Goal: Task Accomplishment & Management: Use online tool/utility

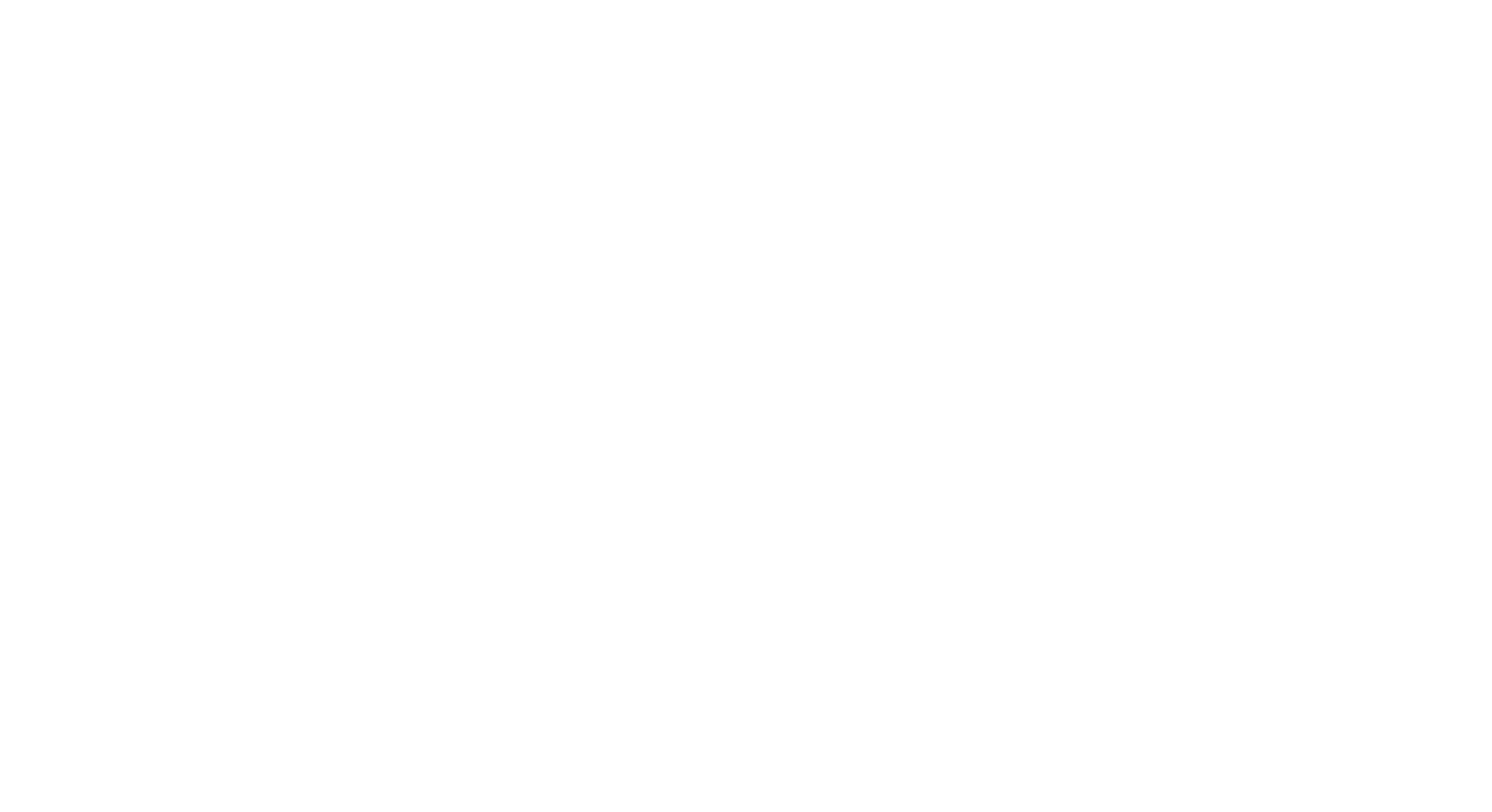
click at [209, 69] on div at bounding box center [746, 406] width 1492 height 812
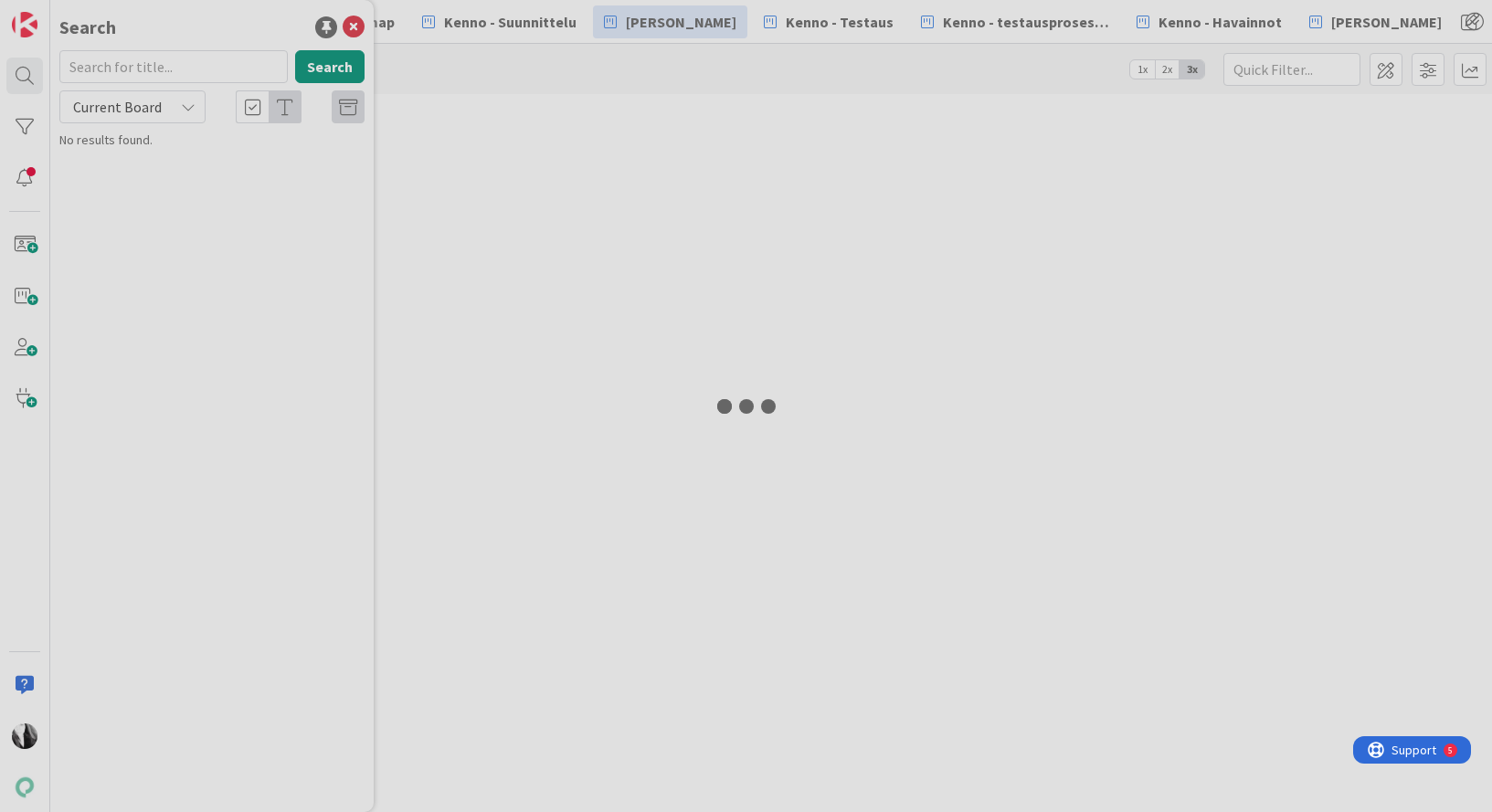
click at [164, 64] on div at bounding box center [746, 406] width 1492 height 812
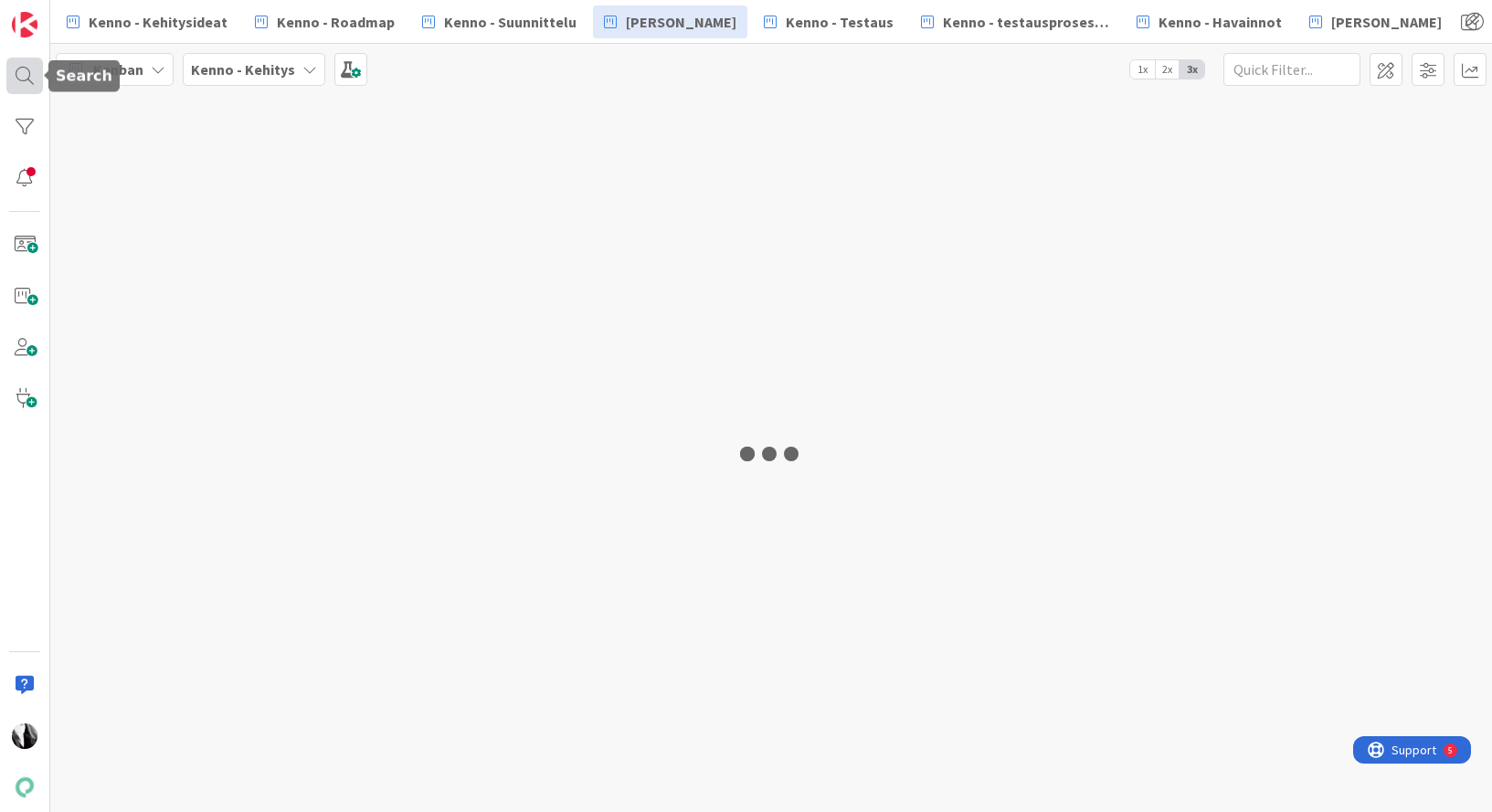
click at [25, 78] on div at bounding box center [25, 75] width 36 height 36
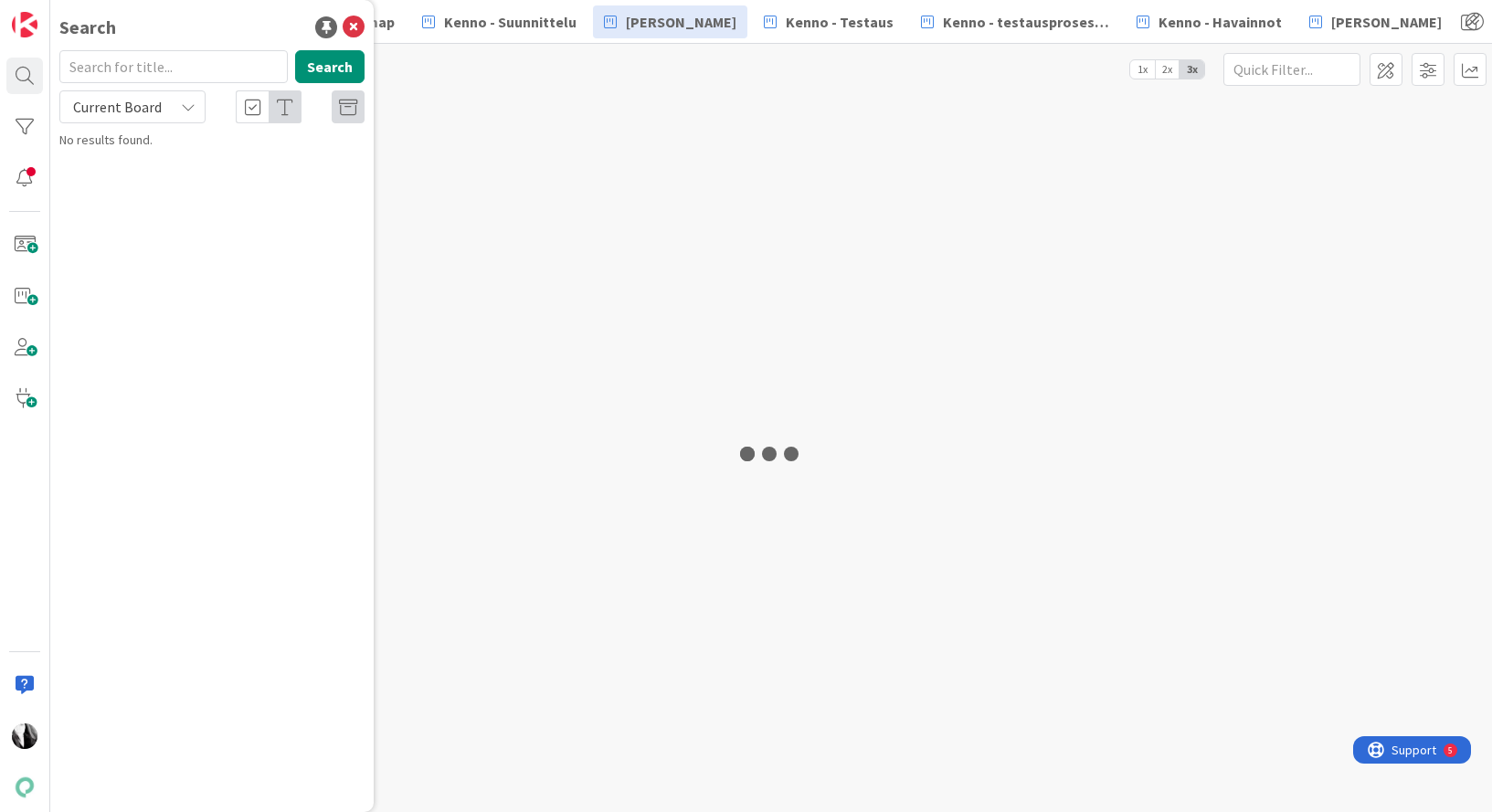
click at [125, 71] on input "text" at bounding box center [173, 67] width 229 height 33
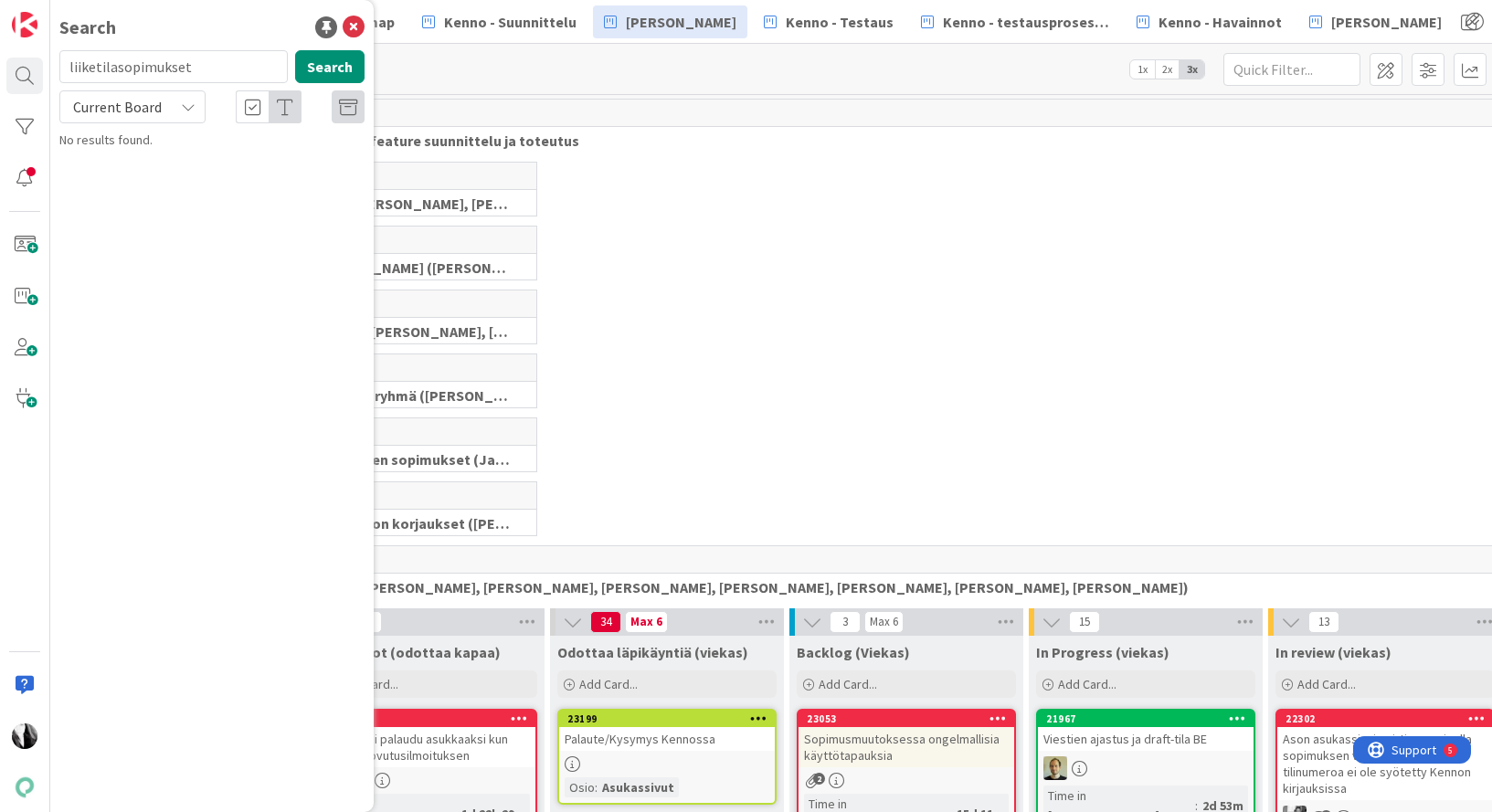
click at [169, 113] on div "Current Board" at bounding box center [132, 107] width 147 height 33
click at [147, 192] on span "All Boards" at bounding box center [165, 182] width 190 height 28
drag, startPoint x: 206, startPoint y: 69, endPoint x: 50, endPoint y: 70, distance: 156.0
click at [50, 70] on div "Search liiketilasopimukset Search All Boards Current Board All Boards Kenno - T…" at bounding box center [25, 406] width 50 height 812
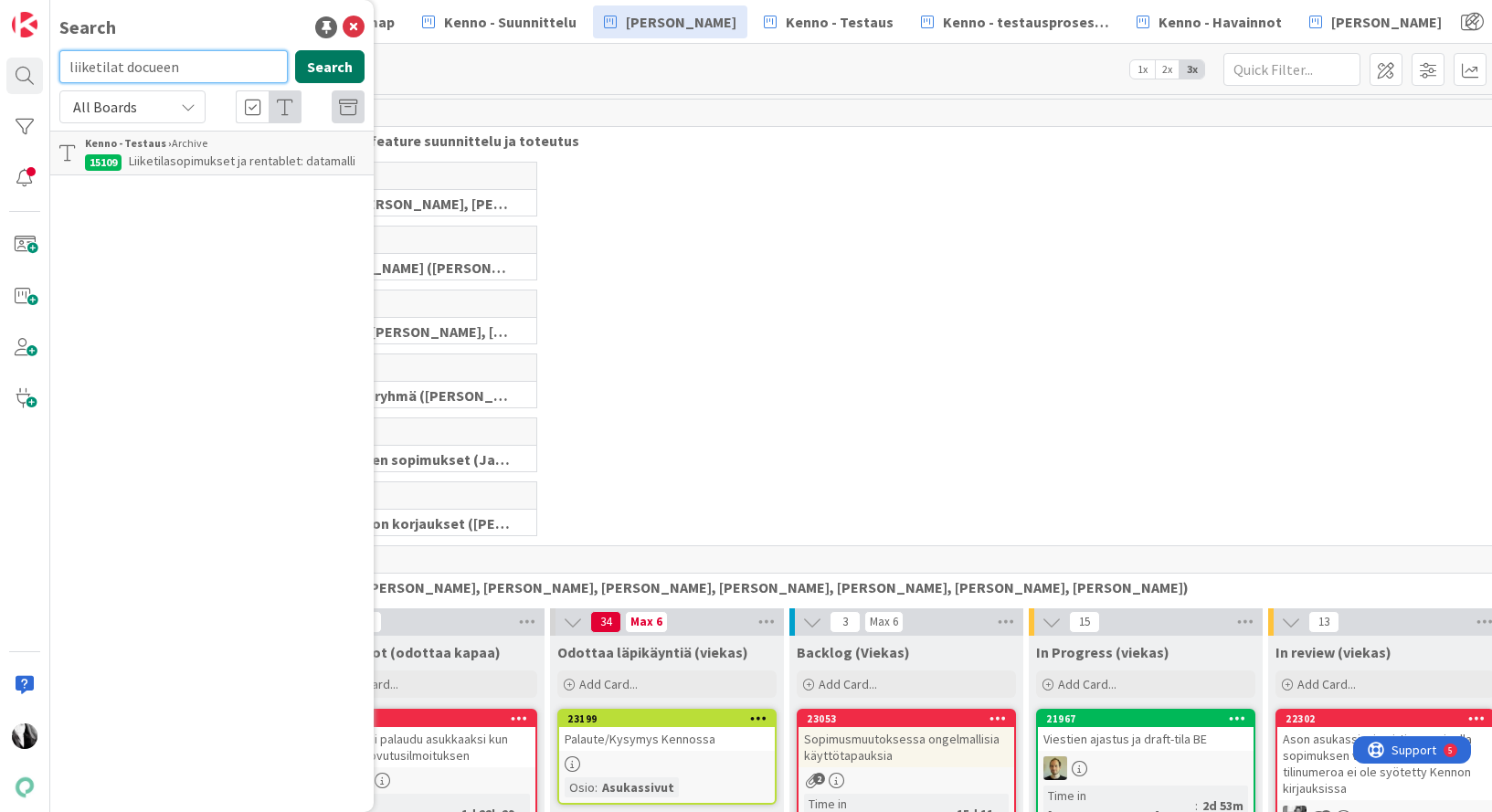
type input "liiketilat docueen"
click at [328, 63] on button "Search" at bounding box center [329, 67] width 70 height 33
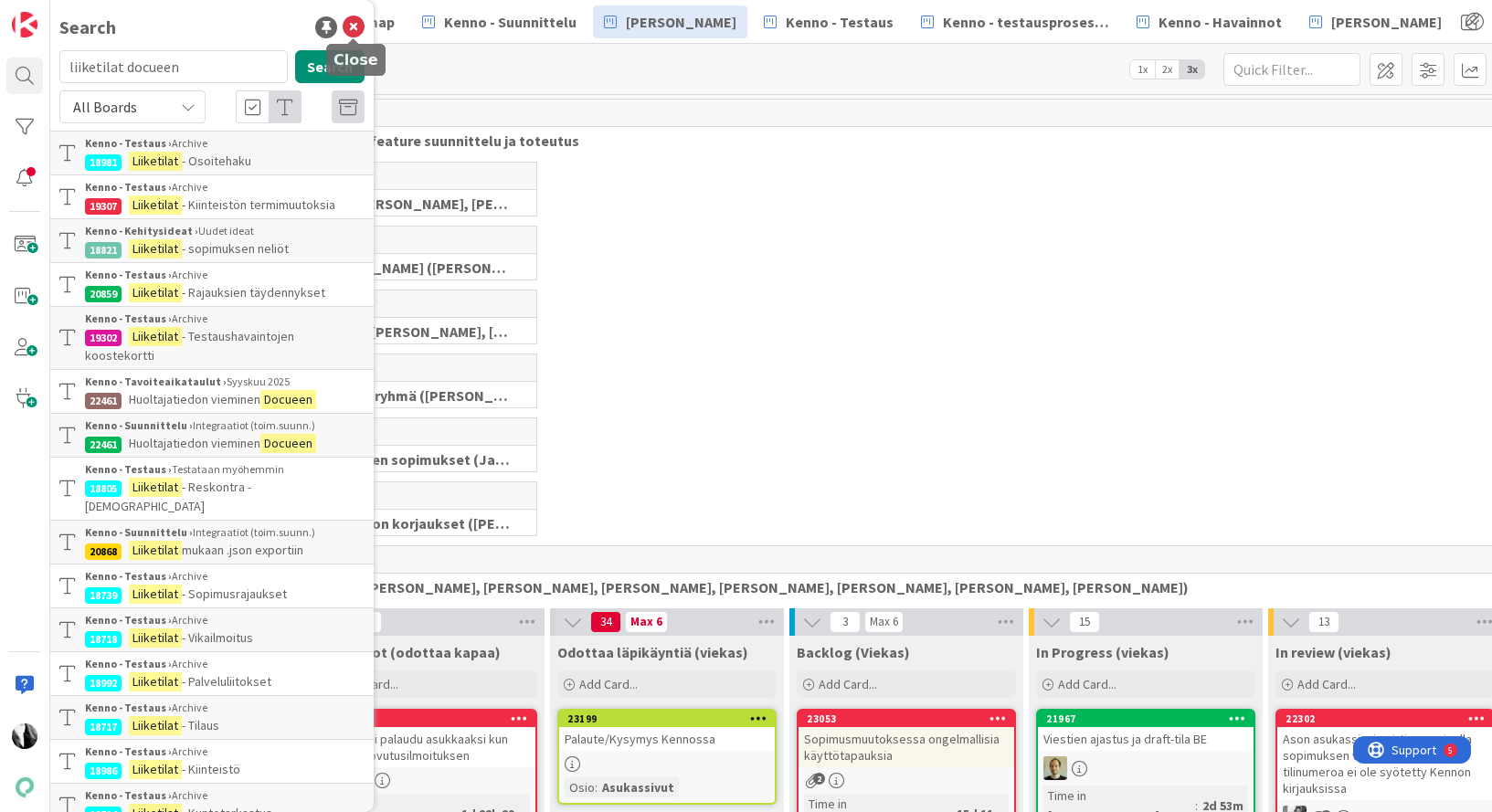
click at [351, 23] on icon at bounding box center [353, 27] width 22 height 22
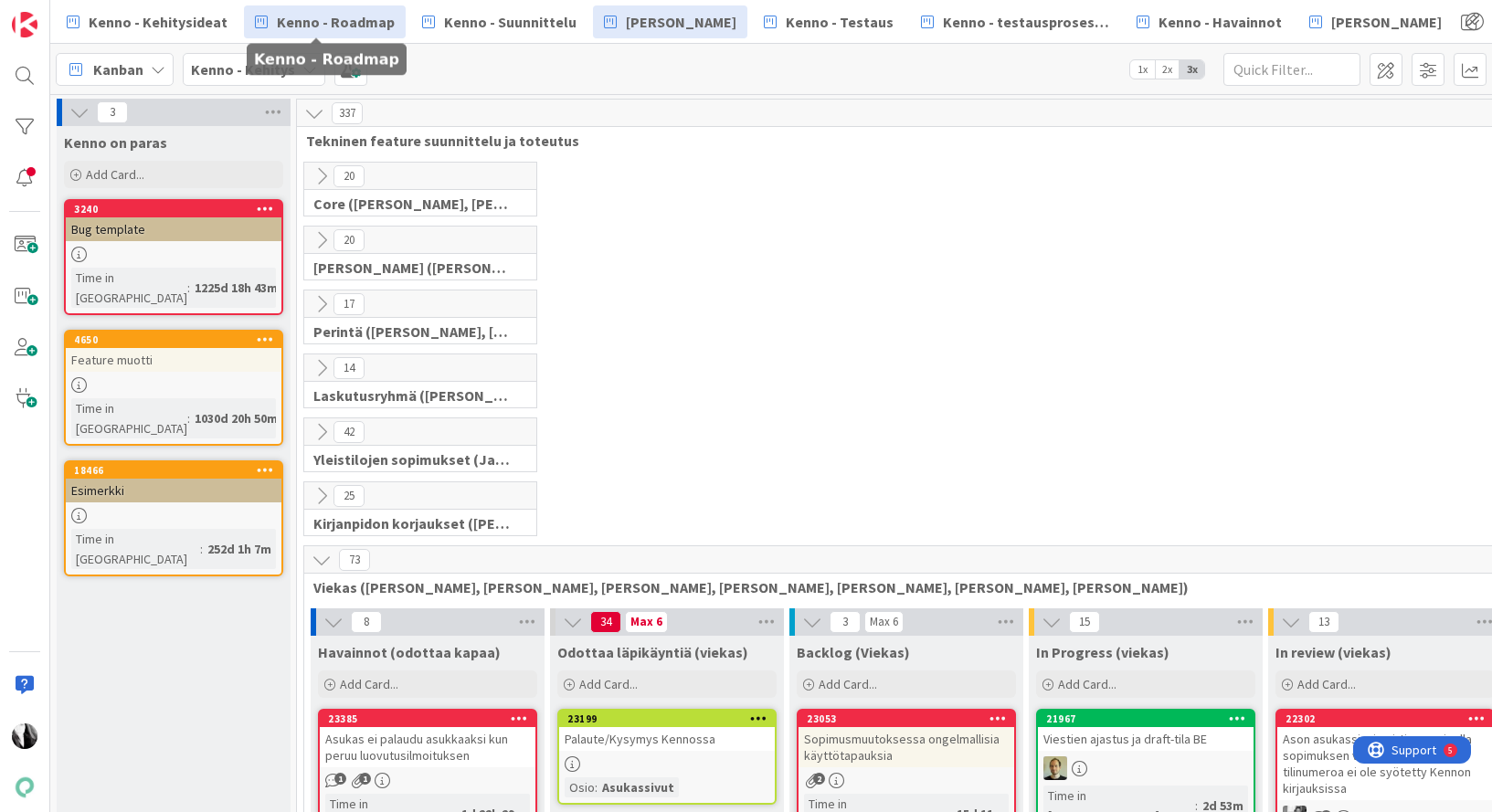
click at [382, 29] on span "Kenno - Roadmap" at bounding box center [336, 22] width 118 height 22
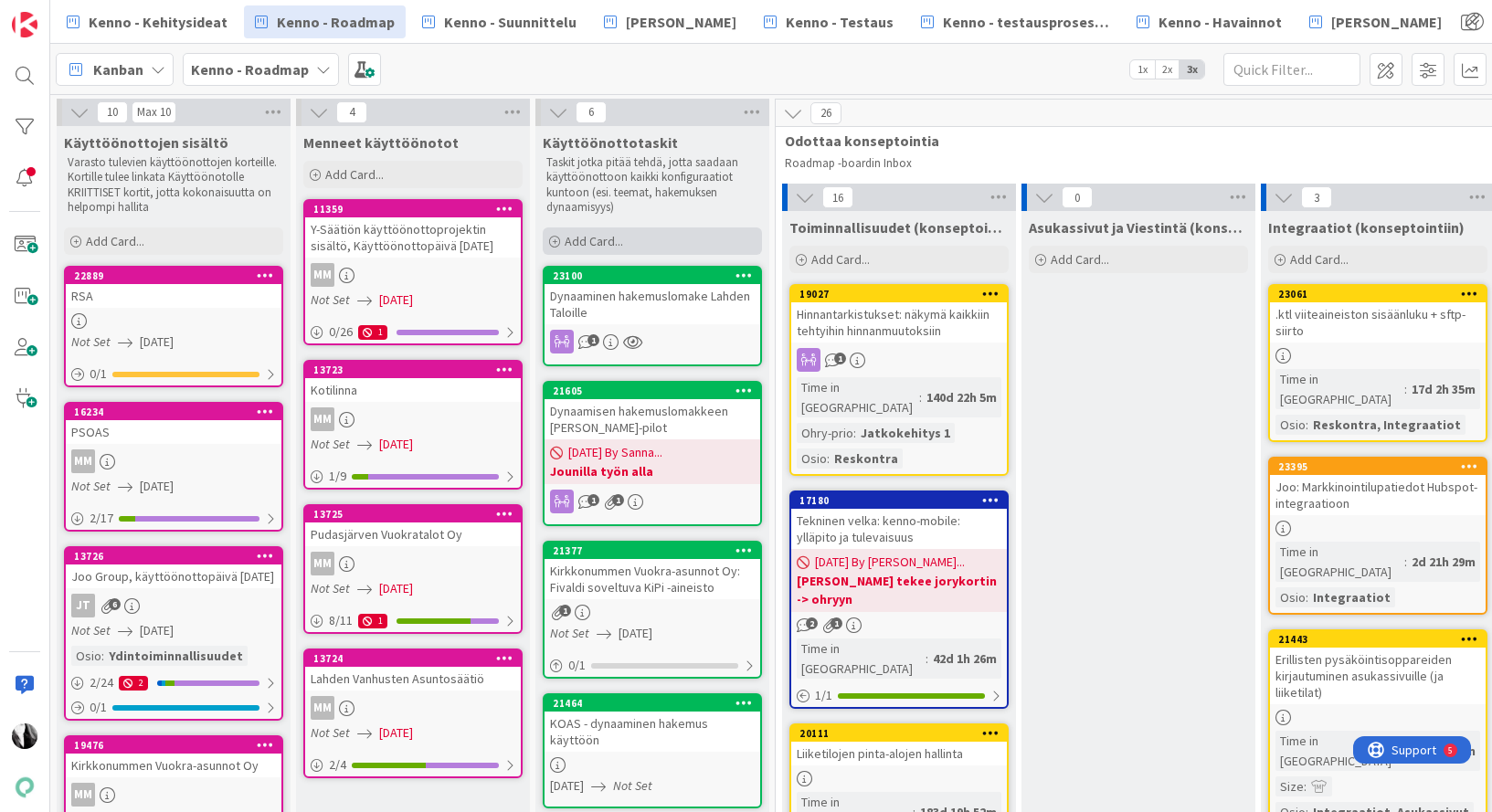
click at [610, 233] on span "Add Card..." at bounding box center [593, 241] width 58 height 16
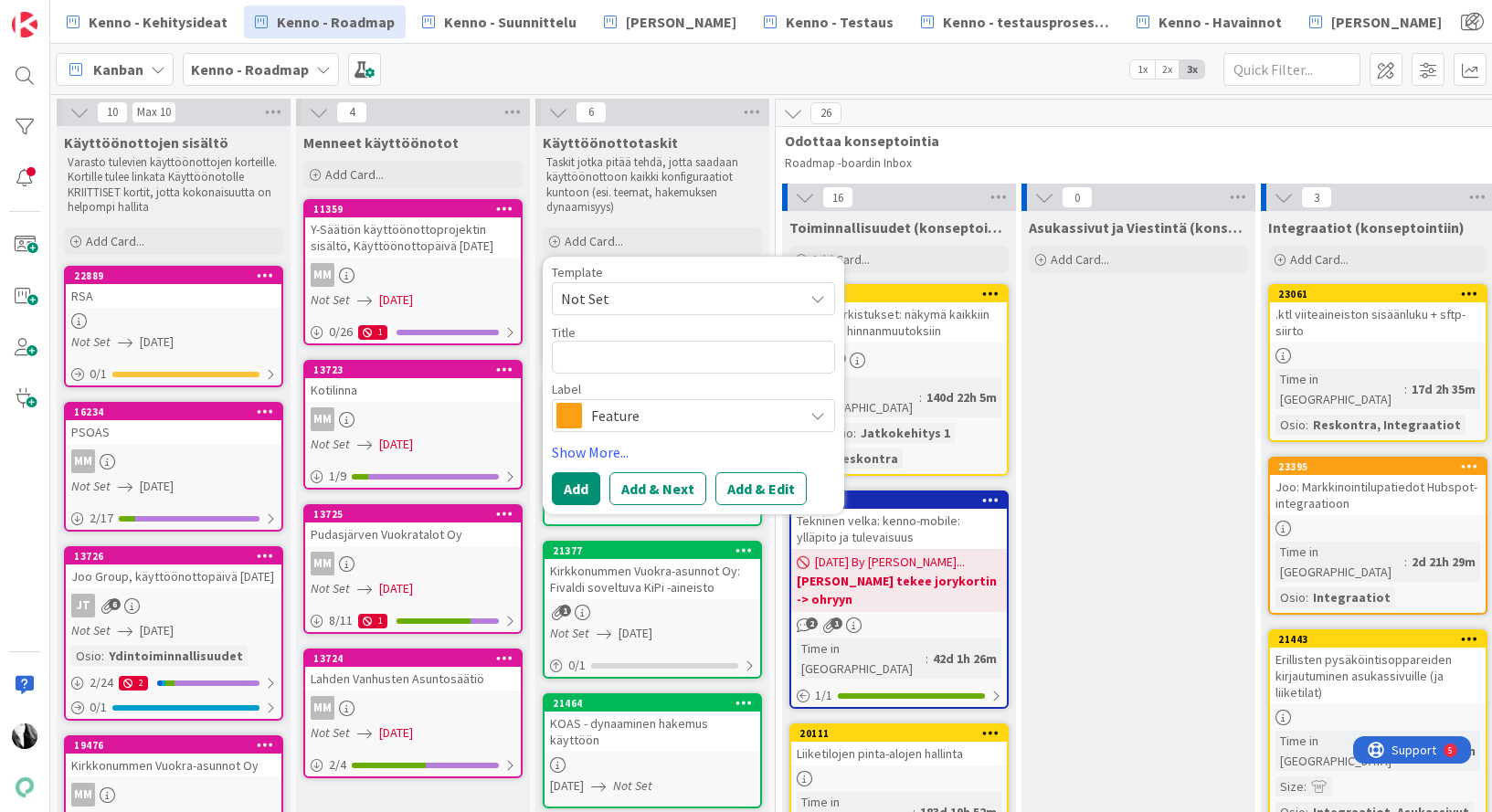
drag, startPoint x: 592, startPoint y: 350, endPoint x: 592, endPoint y: 339, distance: 11.0
click at [592, 349] on textarea at bounding box center [692, 357] width 283 height 33
type textarea "x"
type textarea "D"
type textarea "x"
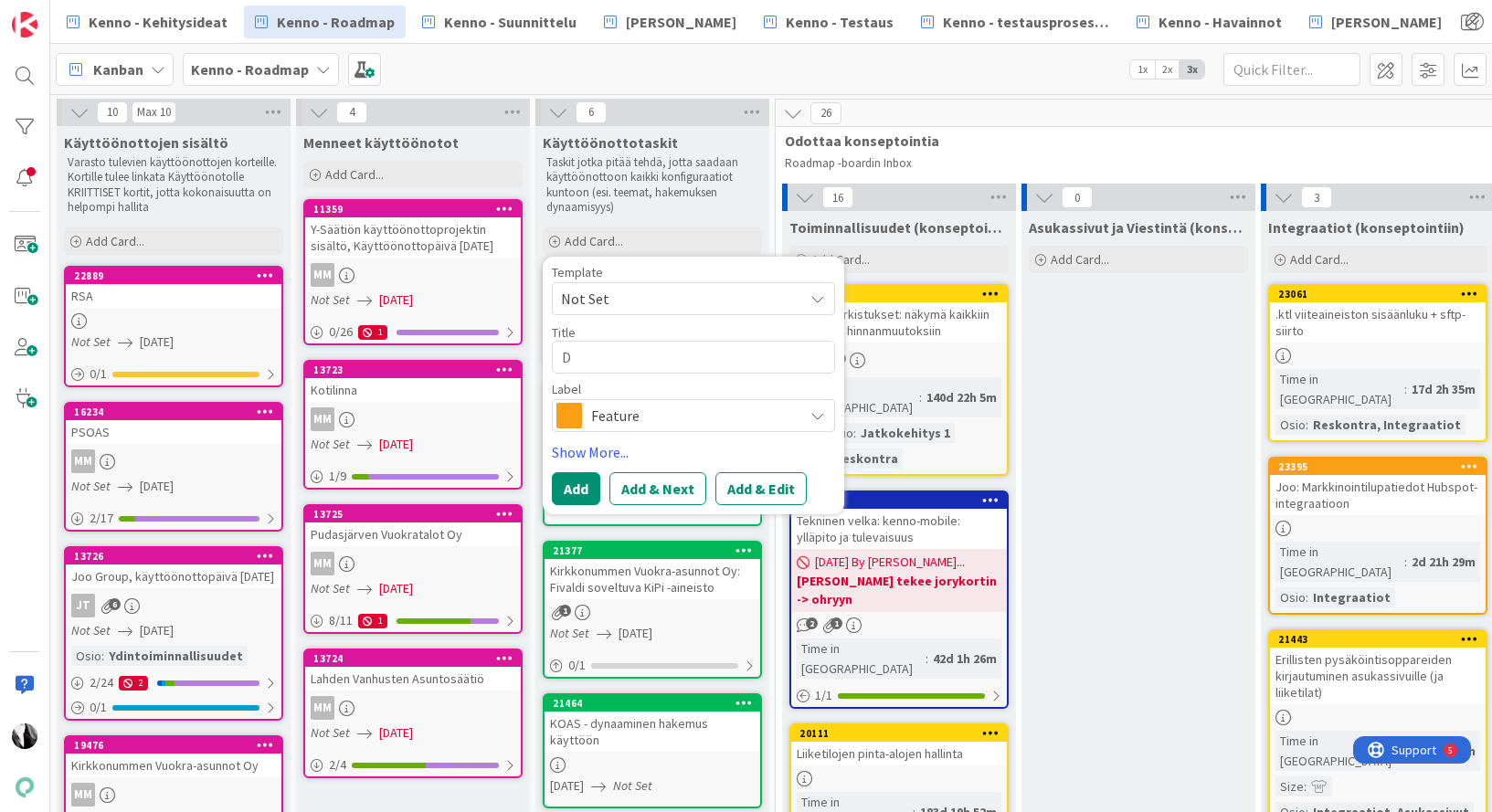
type textarea "Da"
type textarea "x"
type textarea "Dat"
type textarea "x"
type textarea "Data"
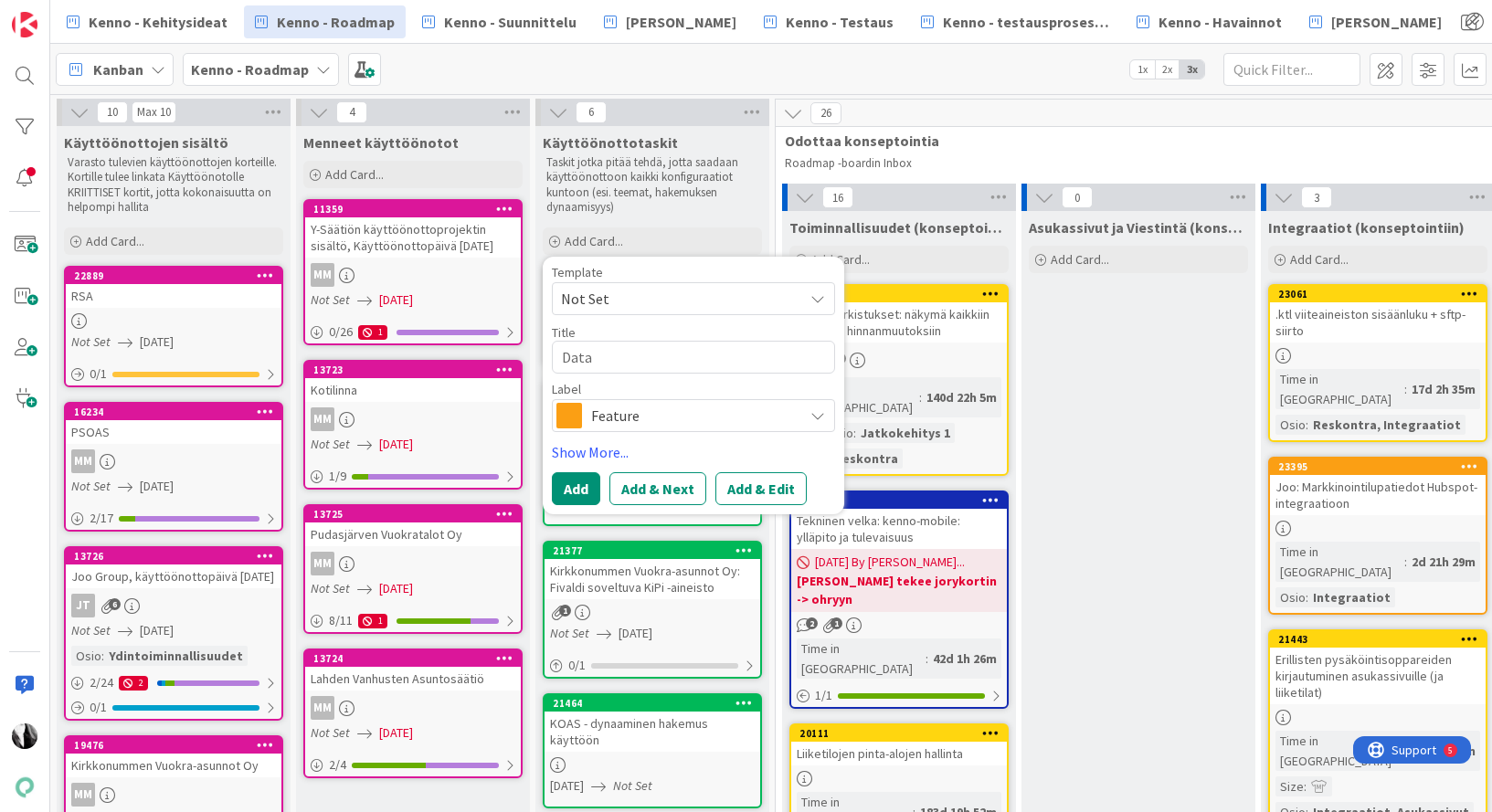
type textarea "x"
type textarea "Datad"
type textarea "x"
type textarea "Datadu"
type textarea "x"
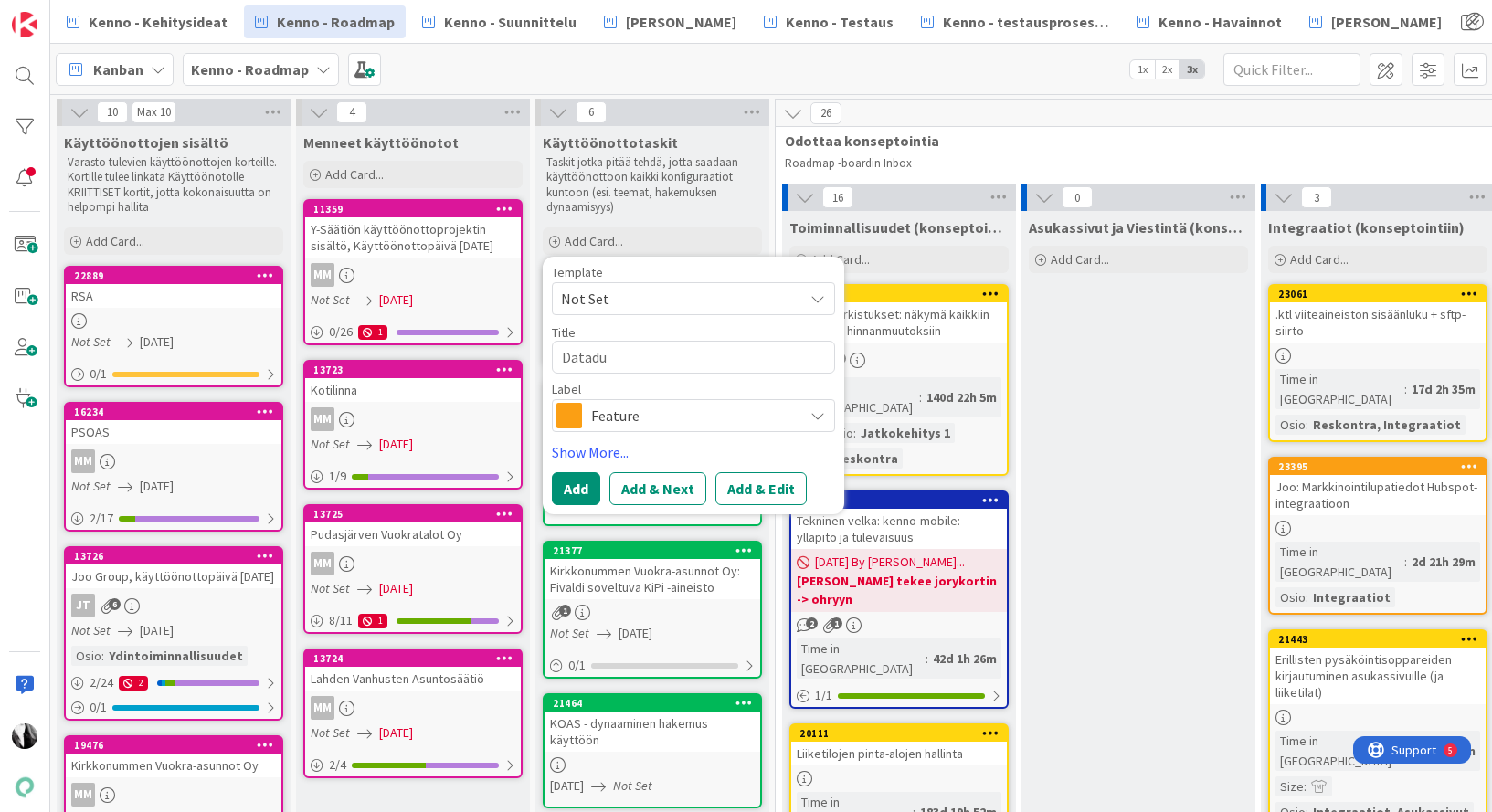
type textarea "Datadum"
type textarea "x"
type textarea "Datadump"
type textarea "x"
type textarea "Datadumpp"
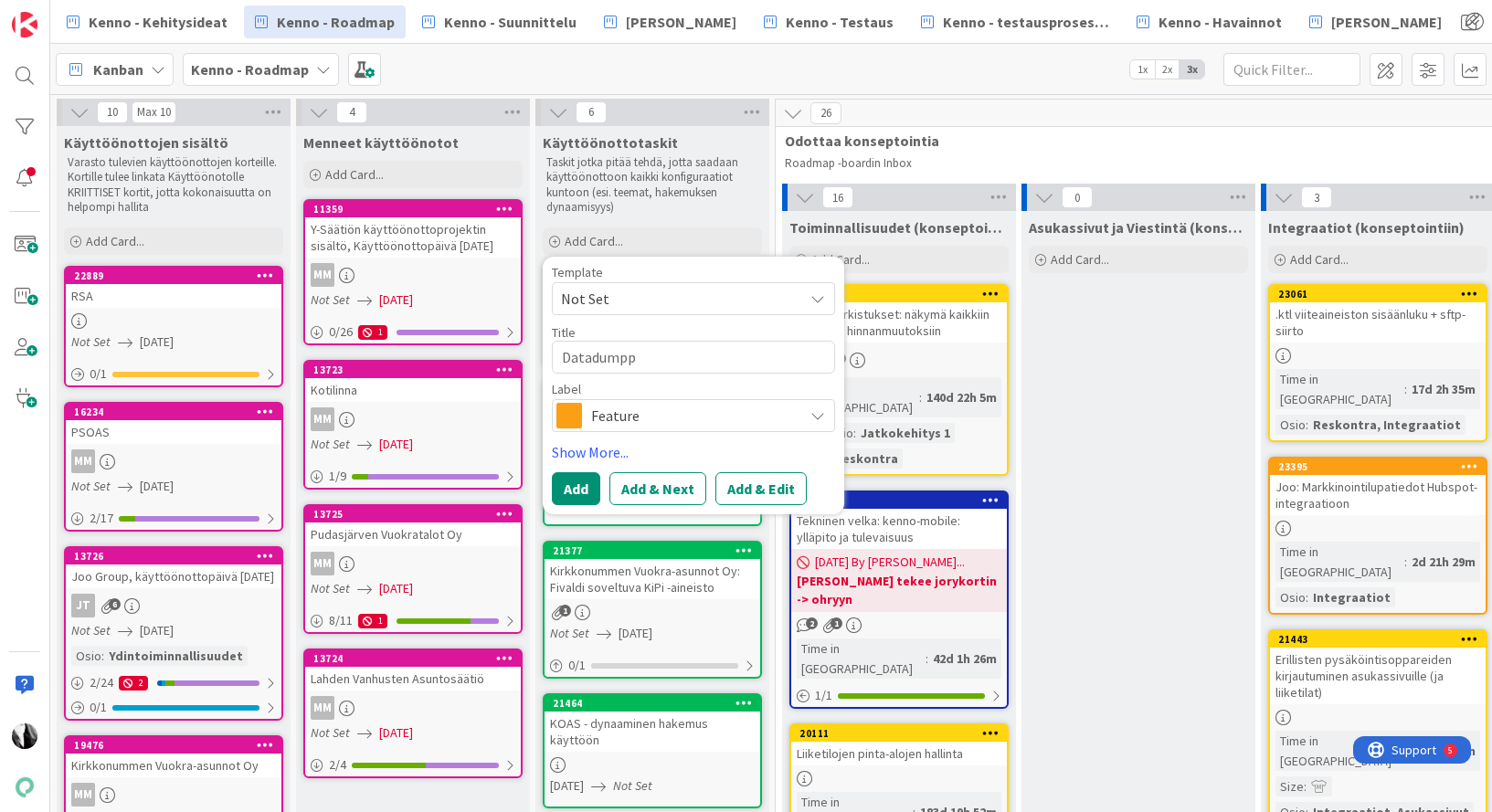
type textarea "x"
type textarea "Datadumppi"
type textarea "x"
type textarea "Datadumppi"
type textarea "x"
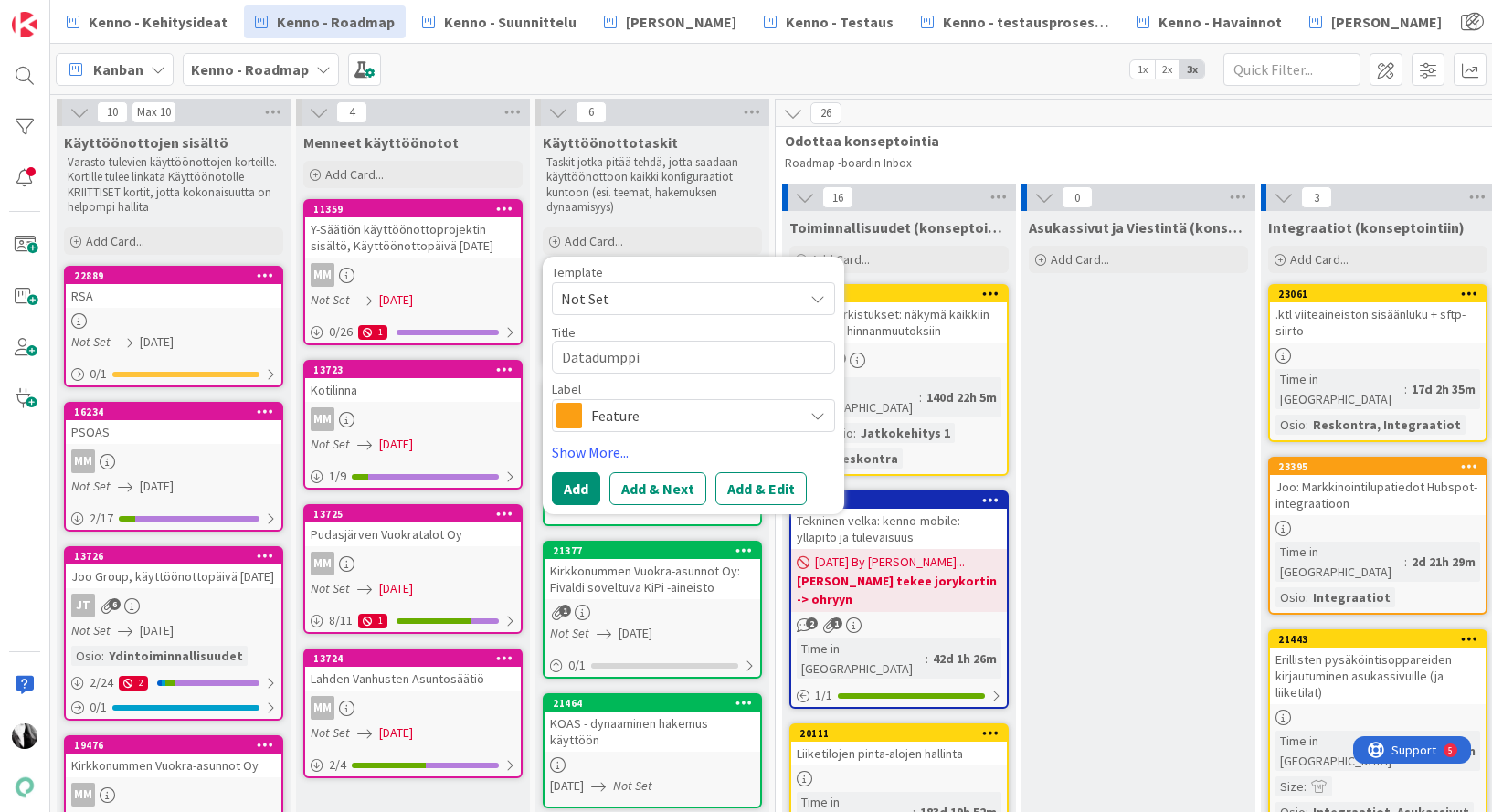
type textarea "Datadumppi D"
type textarea "x"
type textarea "Datadumppi Do"
type textarea "x"
type textarea "Datadumppi Docu"
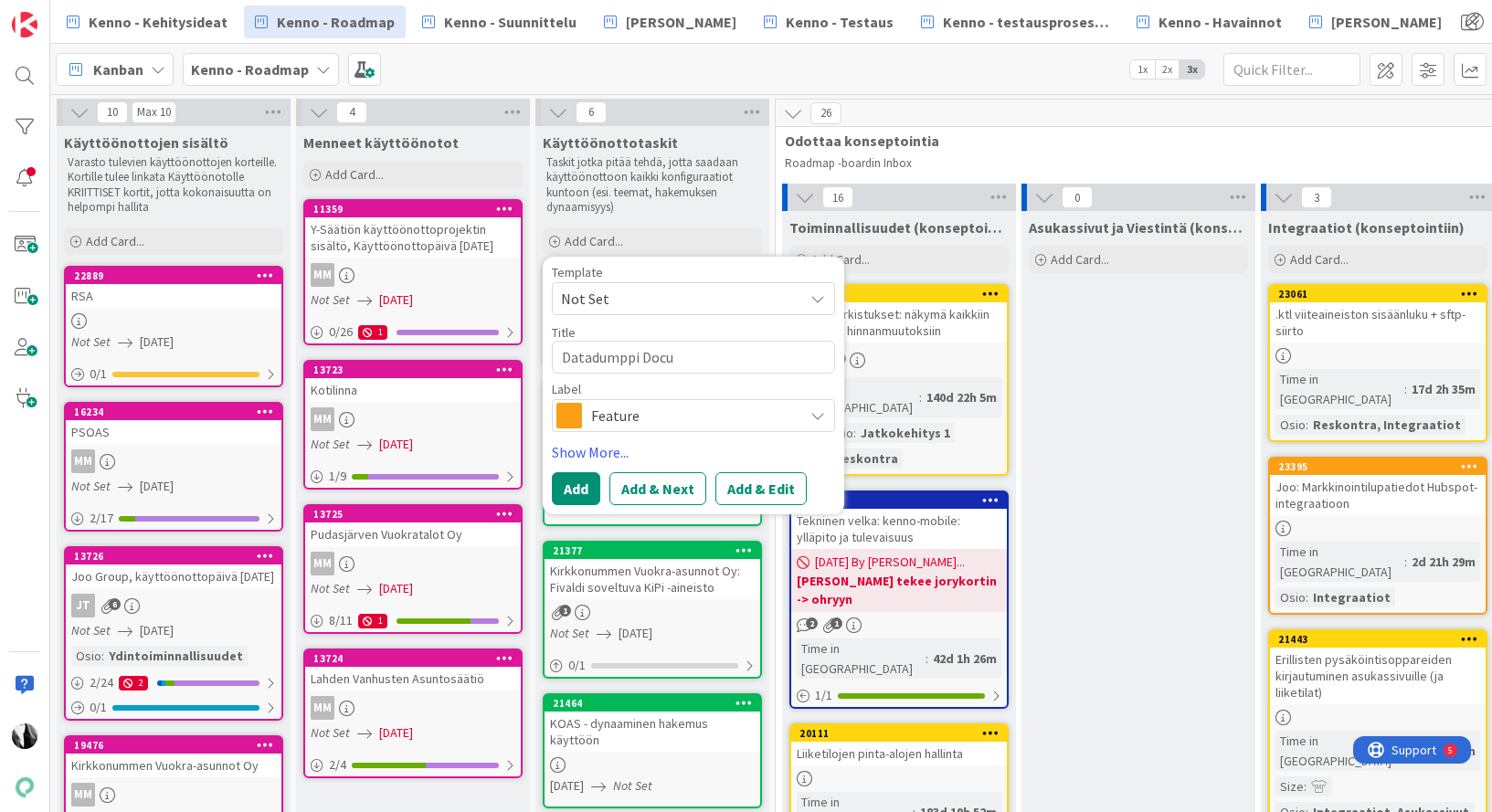
type textarea "x"
type textarea "Datadumppi Docue"
type textarea "x"
type textarea "Datadumppi Docuel"
type textarea "x"
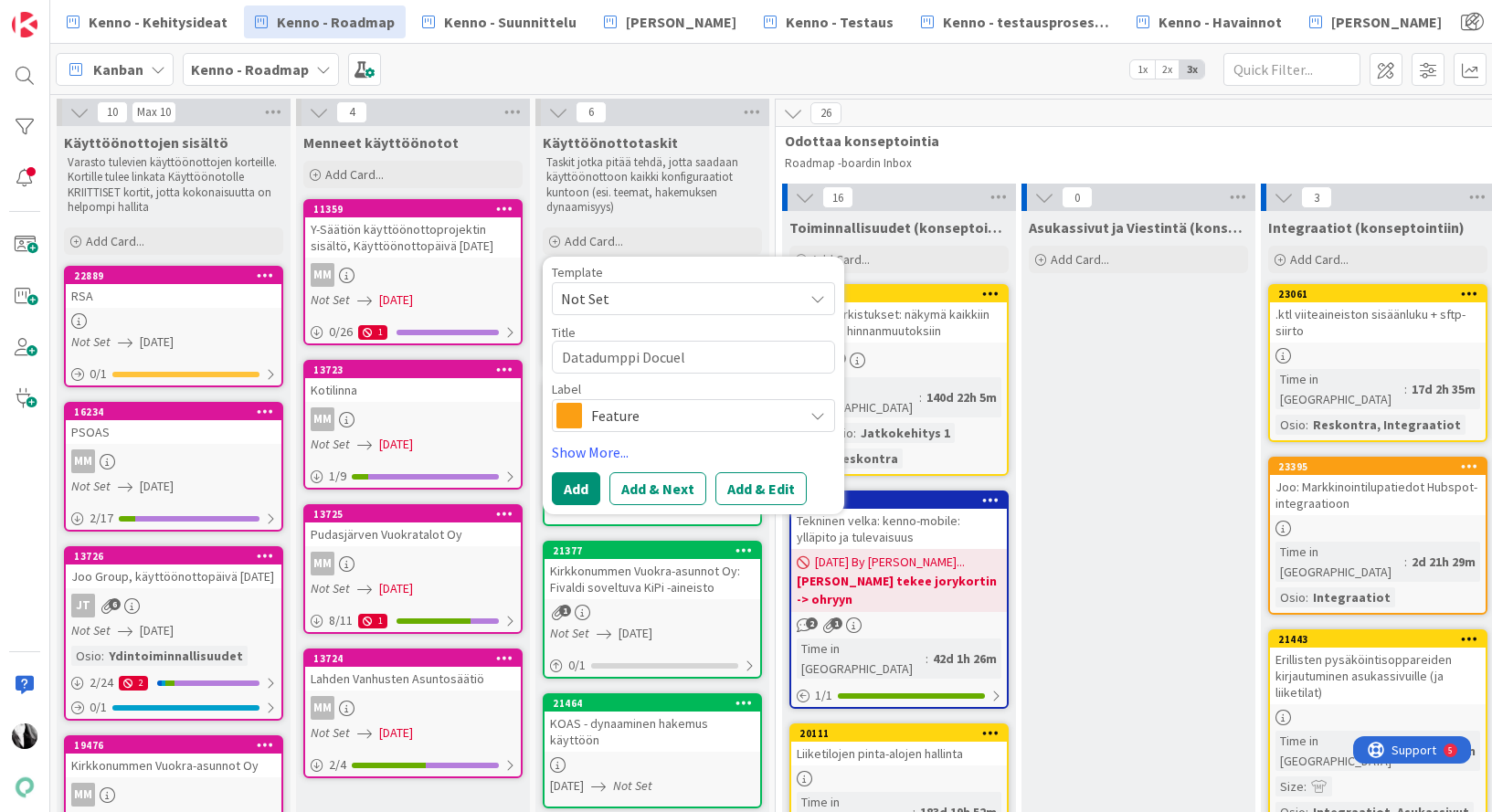
type textarea "Datadumppi Docuell"
type textarea "x"
type textarea "Datadumppi Docuelle"
click at [651, 424] on span "Feature" at bounding box center [692, 415] width 203 height 26
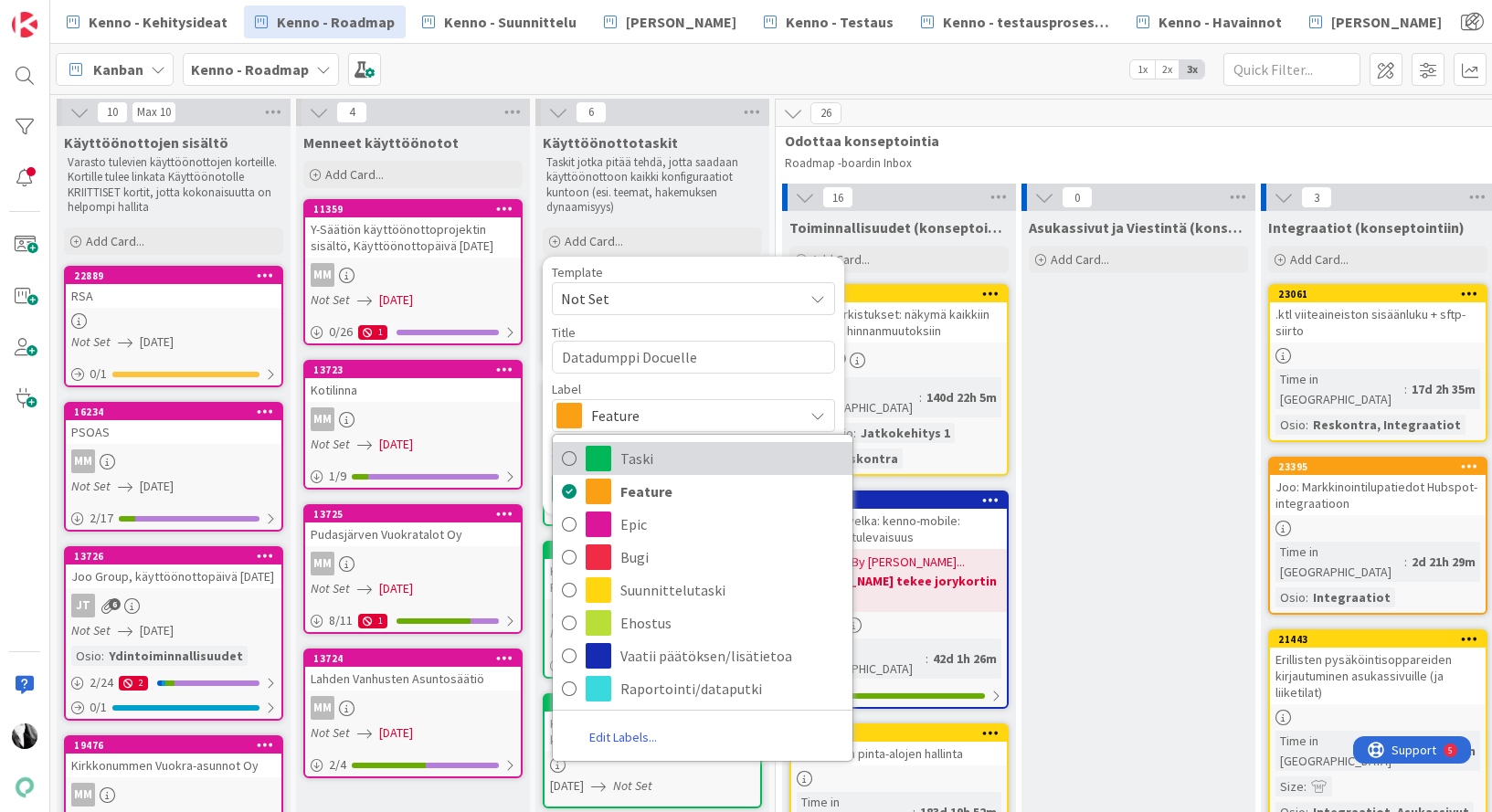
click at [647, 452] on span "Taski" at bounding box center [731, 458] width 223 height 28
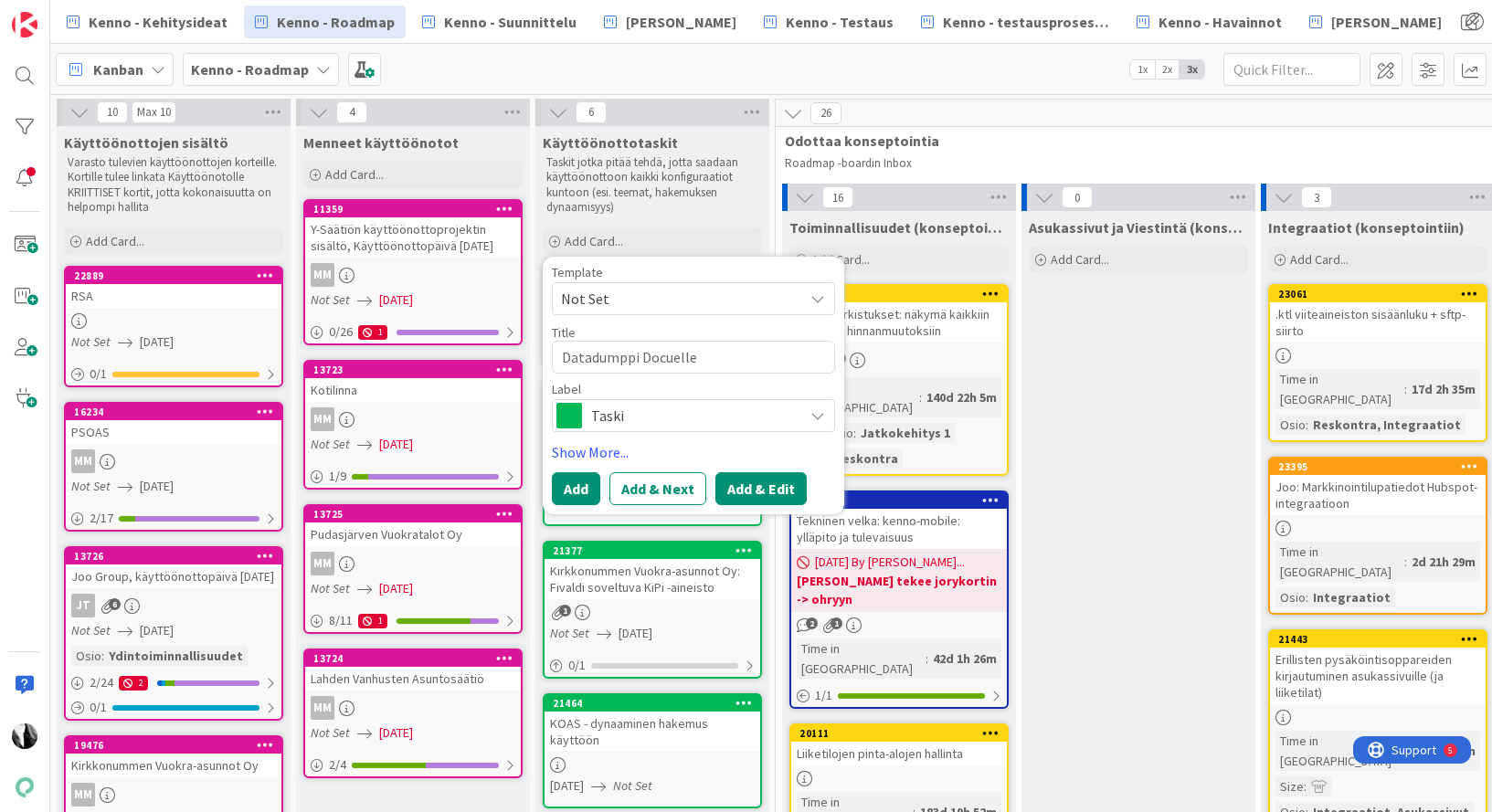
click at [760, 481] on button "Add & Edit" at bounding box center [761, 488] width 91 height 33
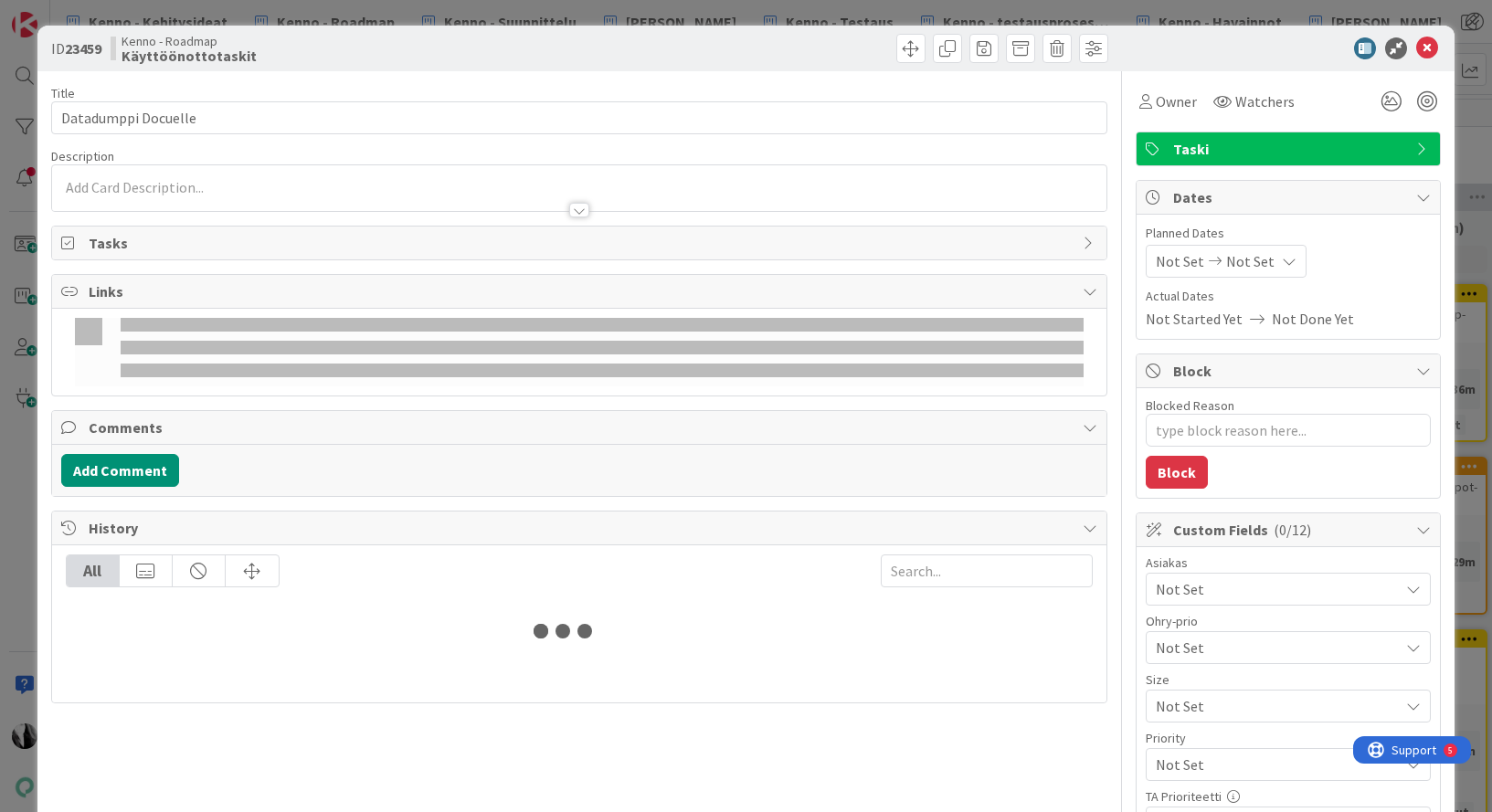
click at [655, 286] on span "Links" at bounding box center [581, 291] width 985 height 22
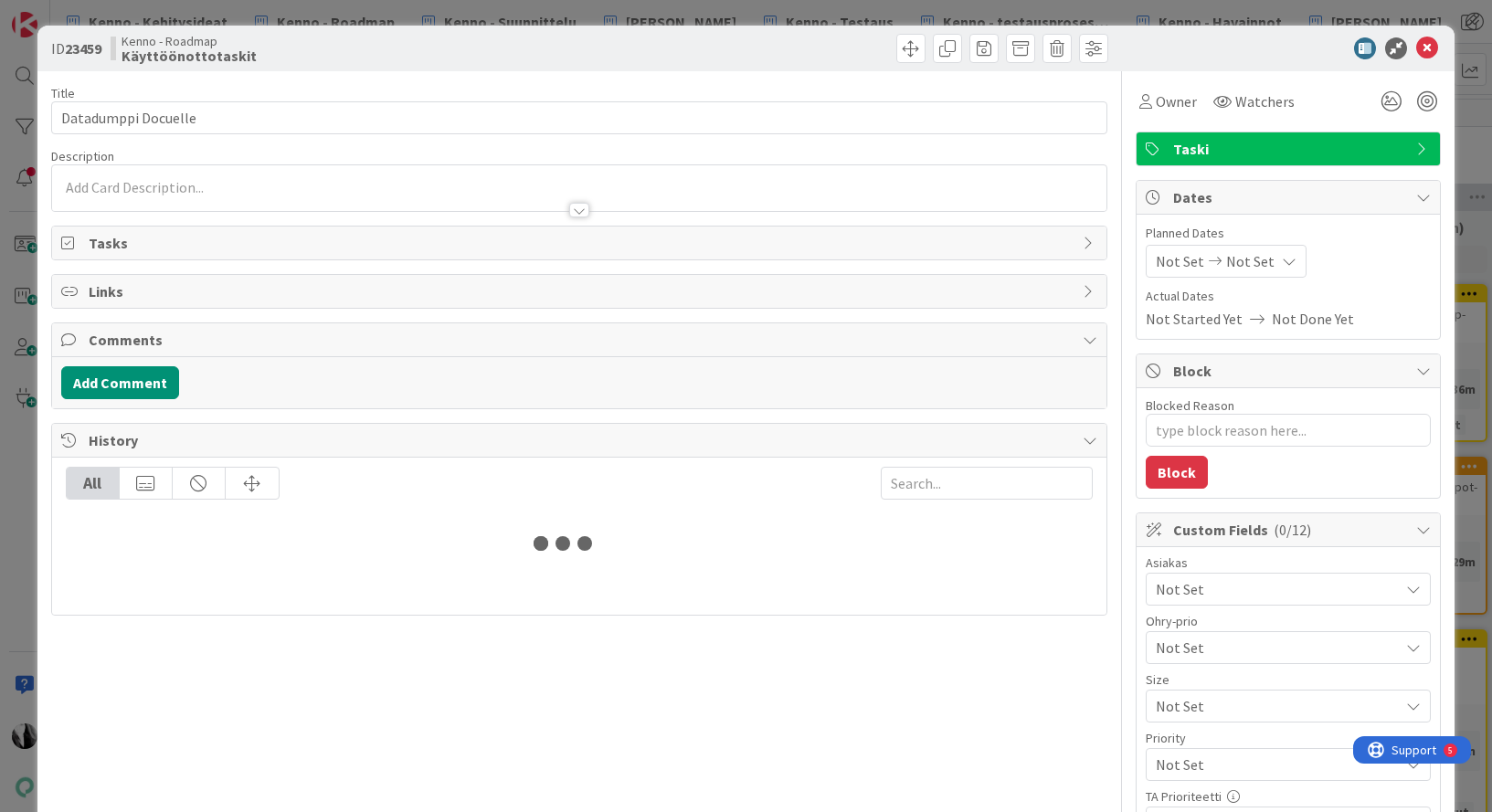
type textarea "x"
click at [523, 187] on div at bounding box center [579, 188] width 1054 height 46
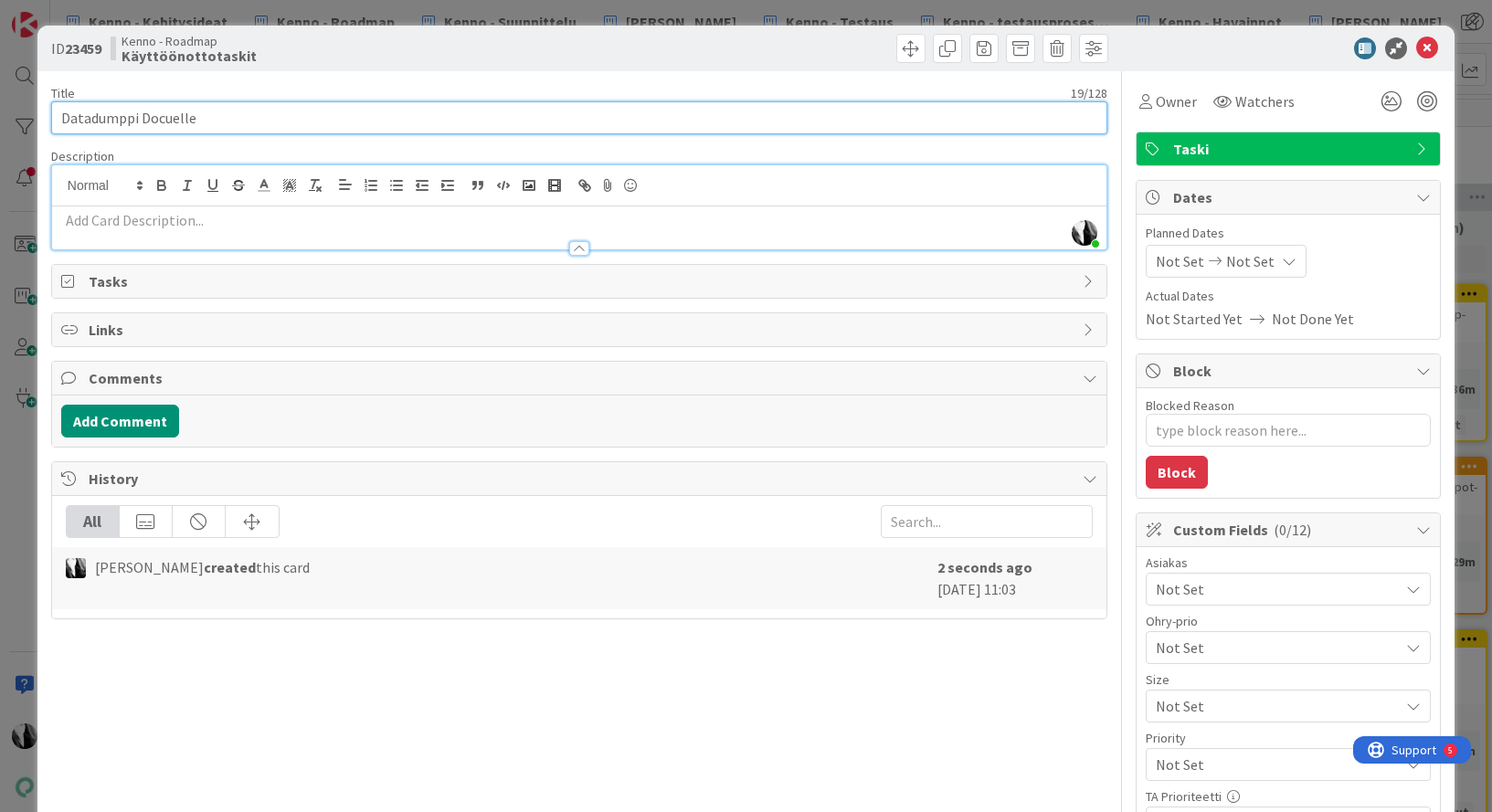
click at [279, 122] on input "Datadumppi Docuelle" at bounding box center [579, 117] width 1056 height 33
type input "Datadumppi Docuelle,"
type textarea "x"
type input "Datadumppi Docuelle, Y-säätiö"
type textarea "x"
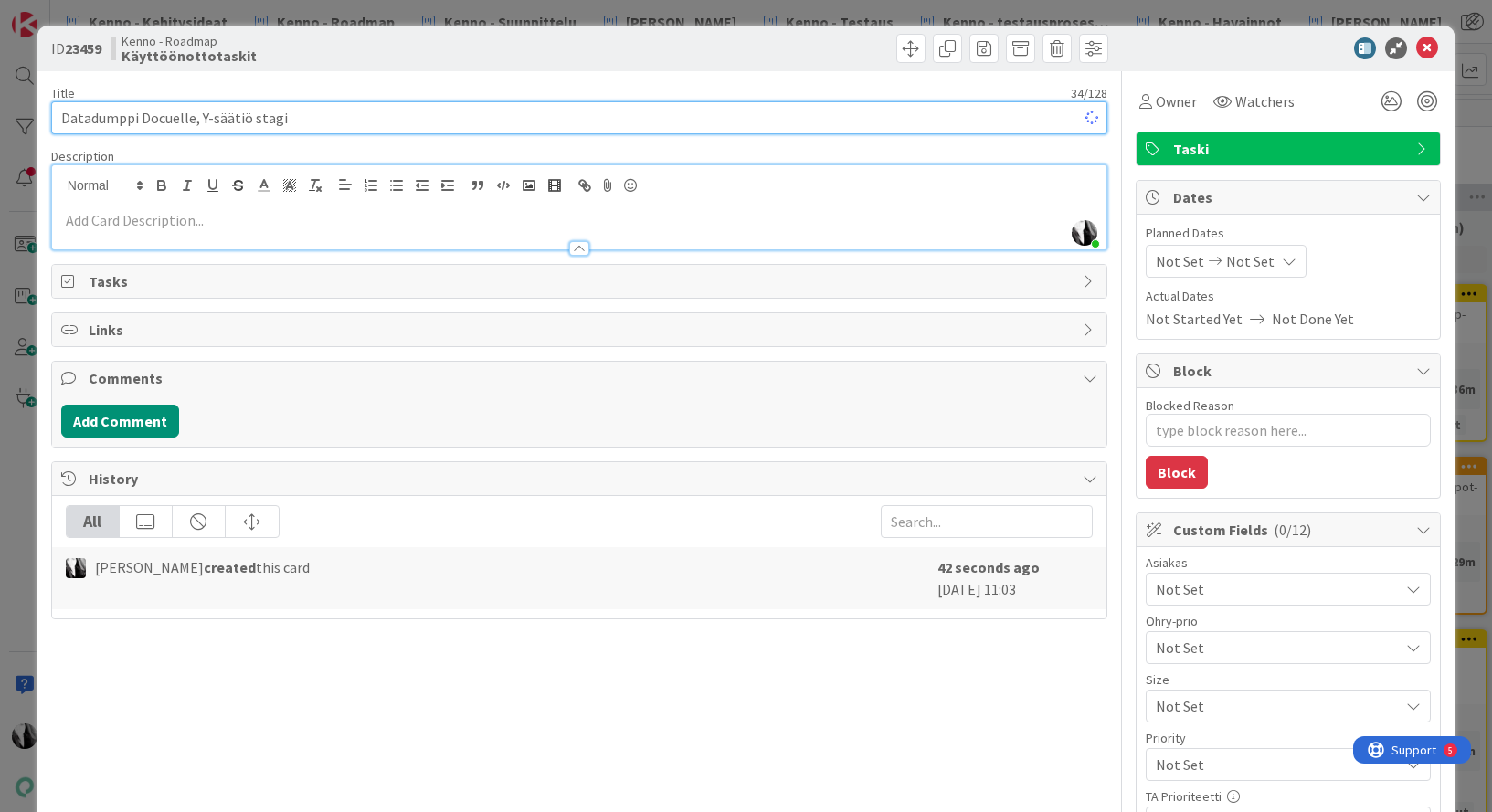
type input "Datadumppi Docuelle, Y-säätiö stagin"
type textarea "x"
type input "Datadumppi Docuelle, Y-säätiö stagingpilot"
type textarea "x"
type input "Datadumppi Docuelle, Y-säätiö stagingpilot"
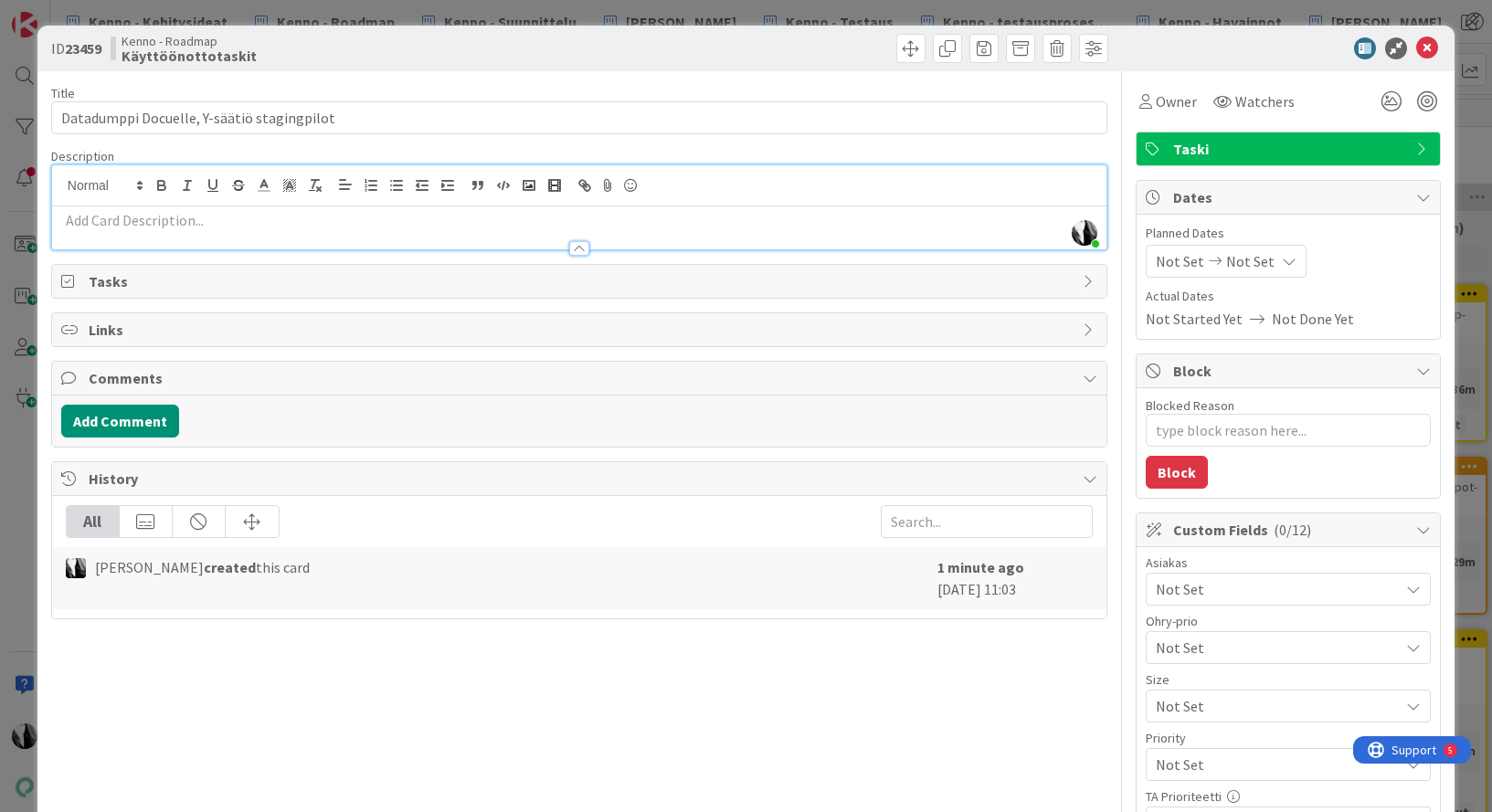
click at [180, 223] on p at bounding box center [579, 221] width 1036 height 21
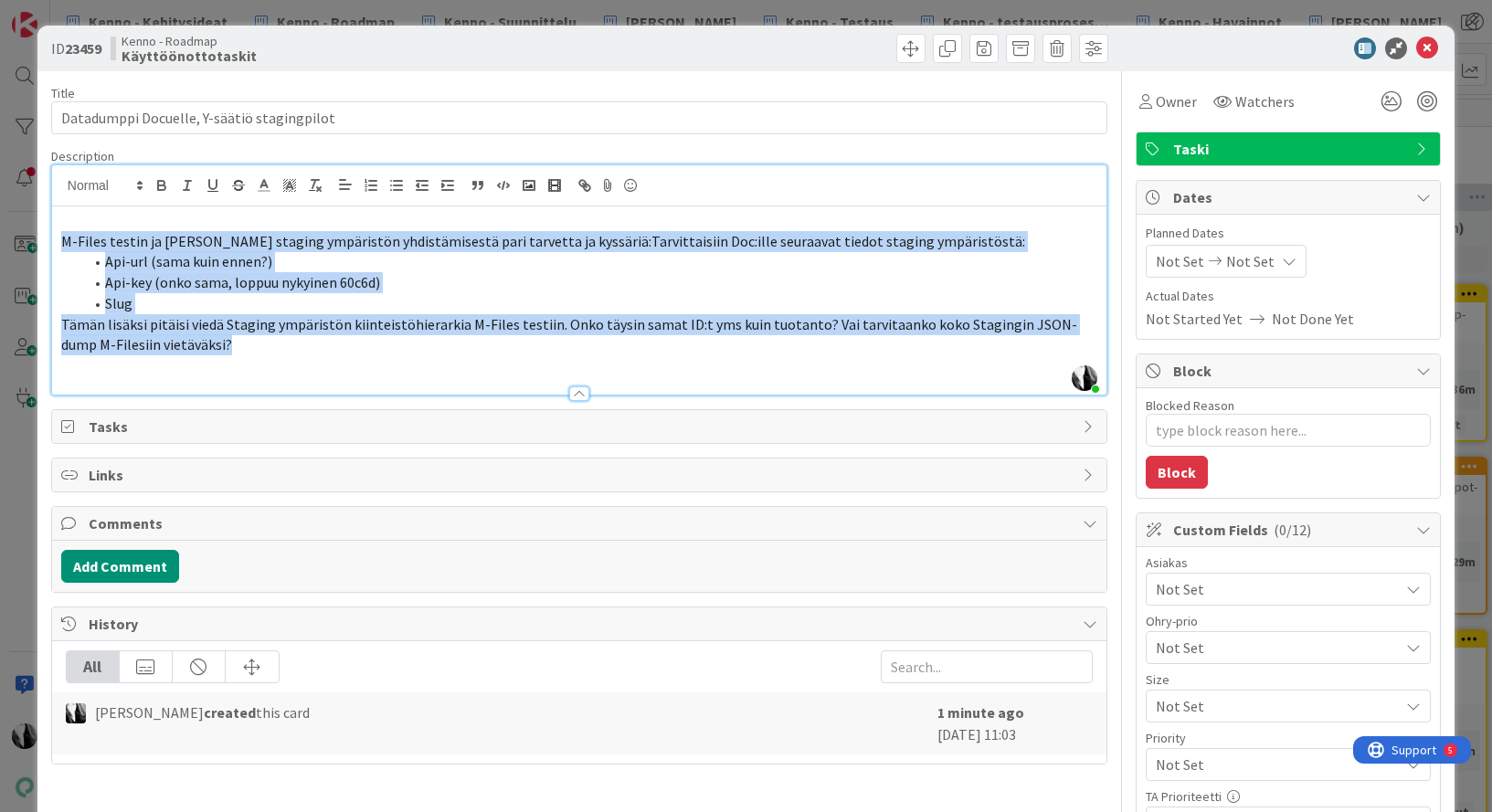
drag, startPoint x: 206, startPoint y: 347, endPoint x: 18, endPoint y: 237, distance: 217.8
click at [18, 237] on div "ID 23459 Kenno - Roadmap Käyttöönottotaskit Title 42 / 128 Datadumppi Docuelle,…" at bounding box center [746, 406] width 1492 height 812
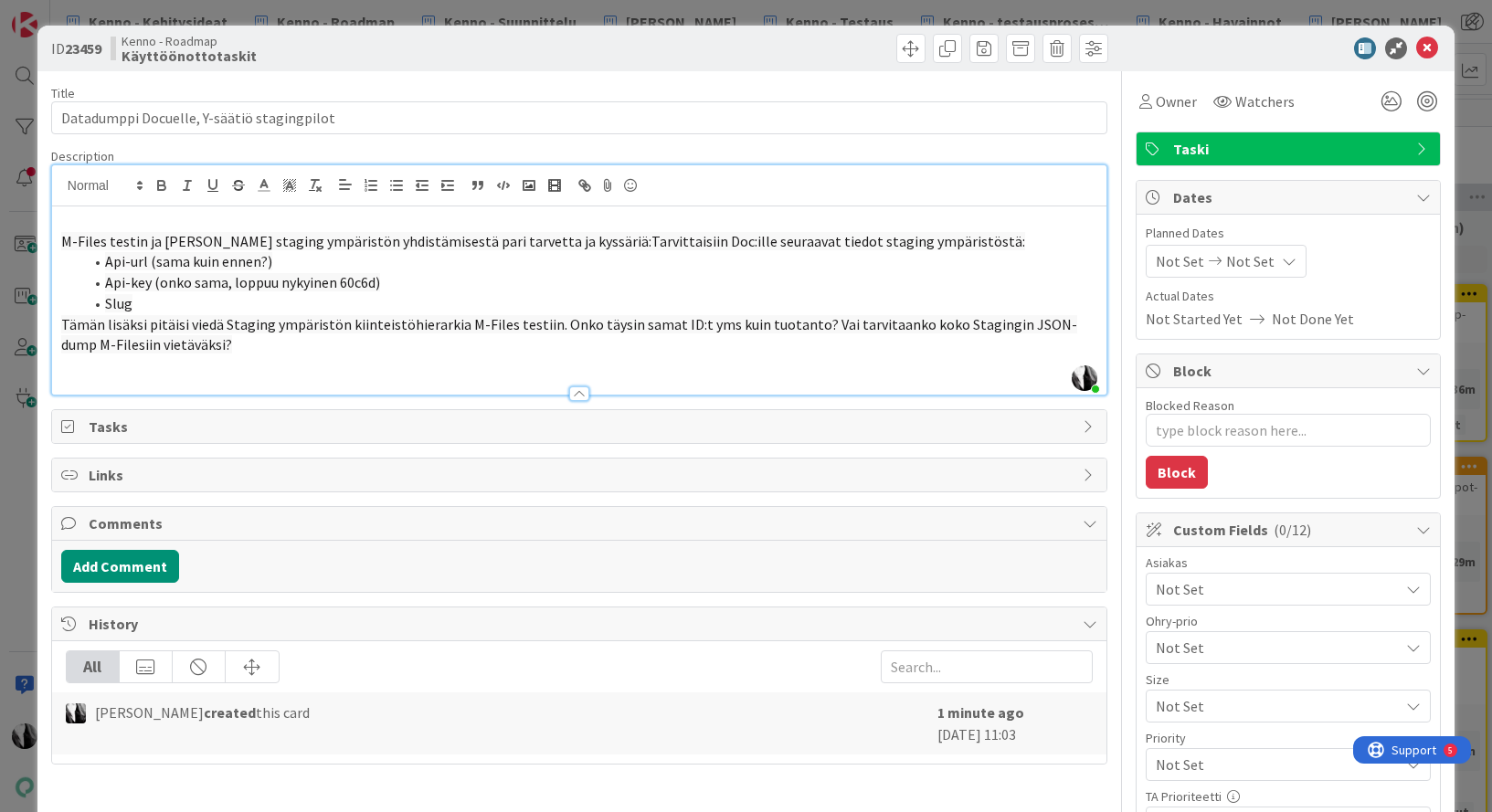
click at [72, 220] on p at bounding box center [579, 221] width 1036 height 21
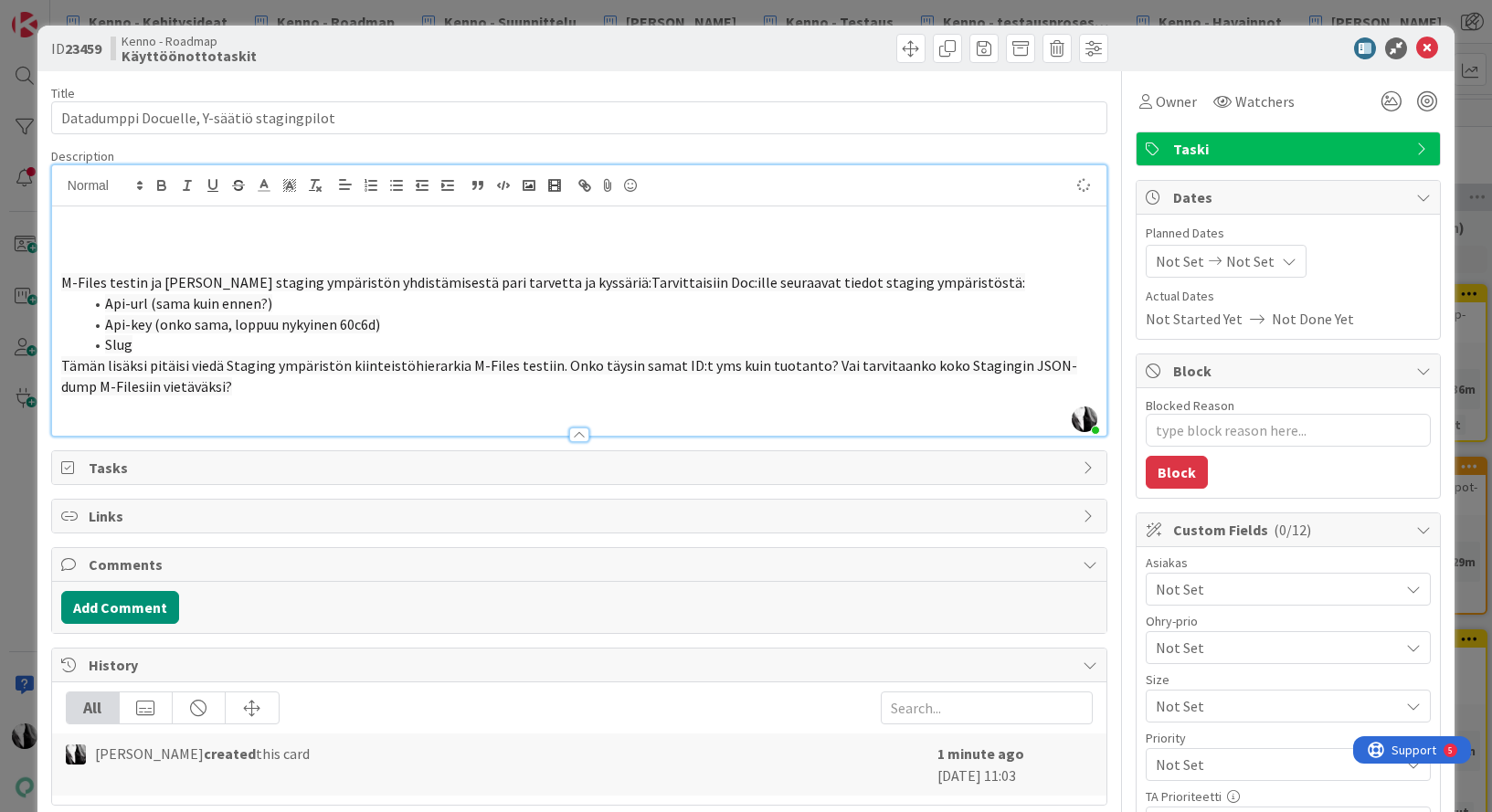
type textarea "x"
click at [589, 217] on p "Tarve: Y-Säätiö tarvitsee Mfiles testausta varten kiinteistöhierarkian datadump…" at bounding box center [579, 221] width 1036 height 21
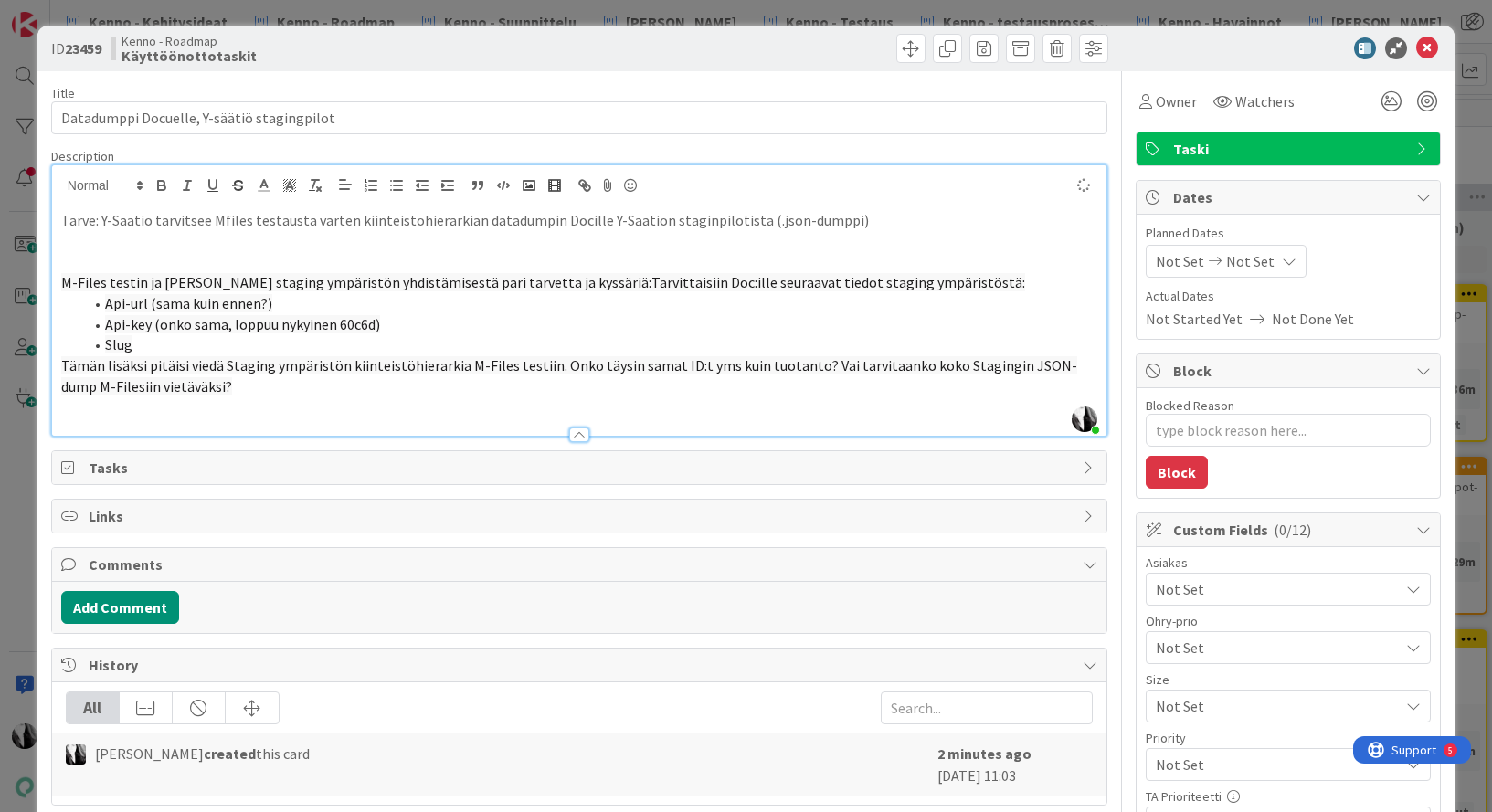
click at [158, 261] on p at bounding box center [579, 262] width 1036 height 21
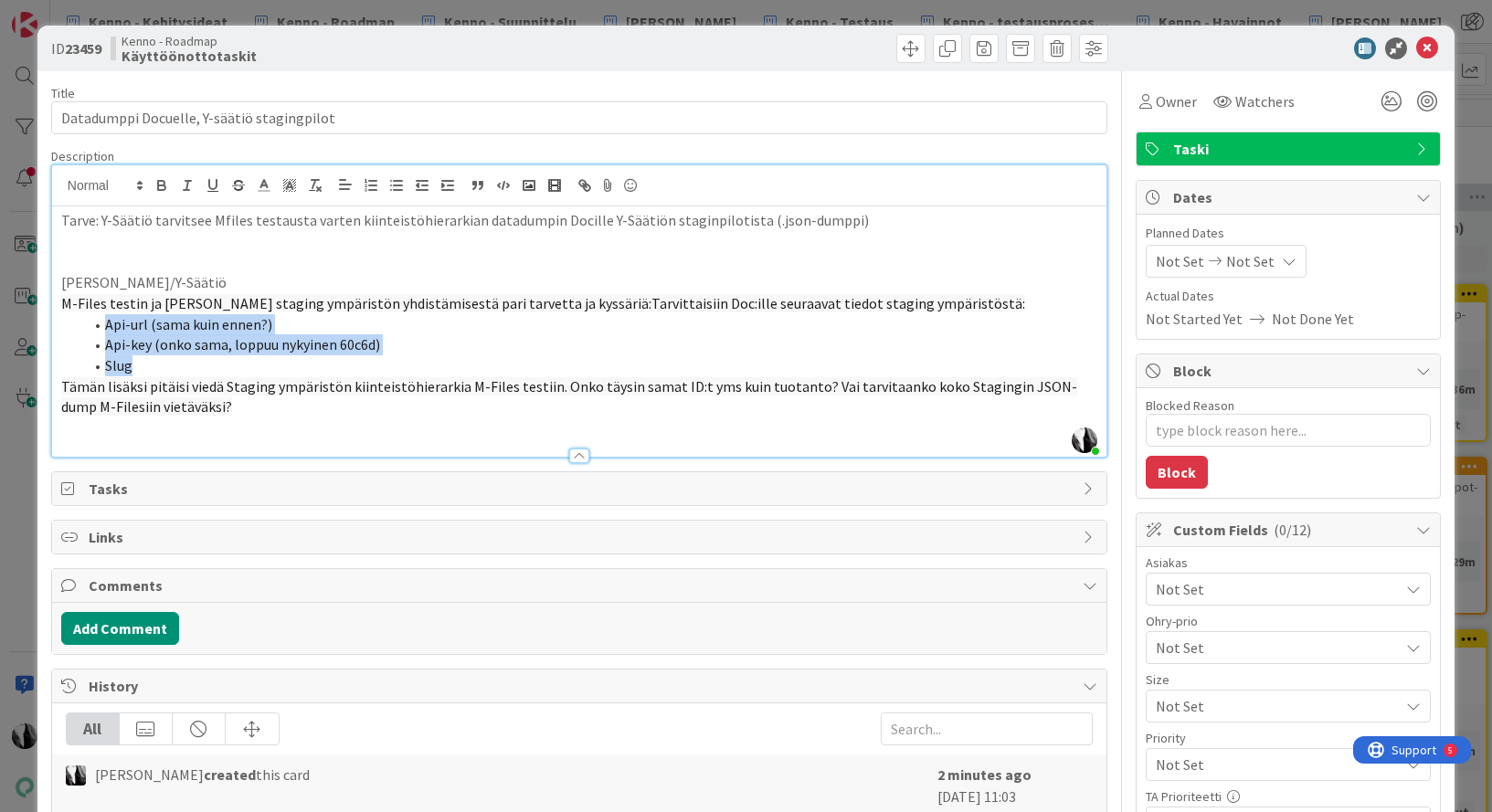
drag, startPoint x: 144, startPoint y: 362, endPoint x: 101, endPoint y: 325, distance: 56.7
click at [101, 325] on ol "Api-url (sama kuin ennen?) Api-key (onko sama, loppuu nykyinen 60c6d) Slug" at bounding box center [579, 345] width 1036 height 62
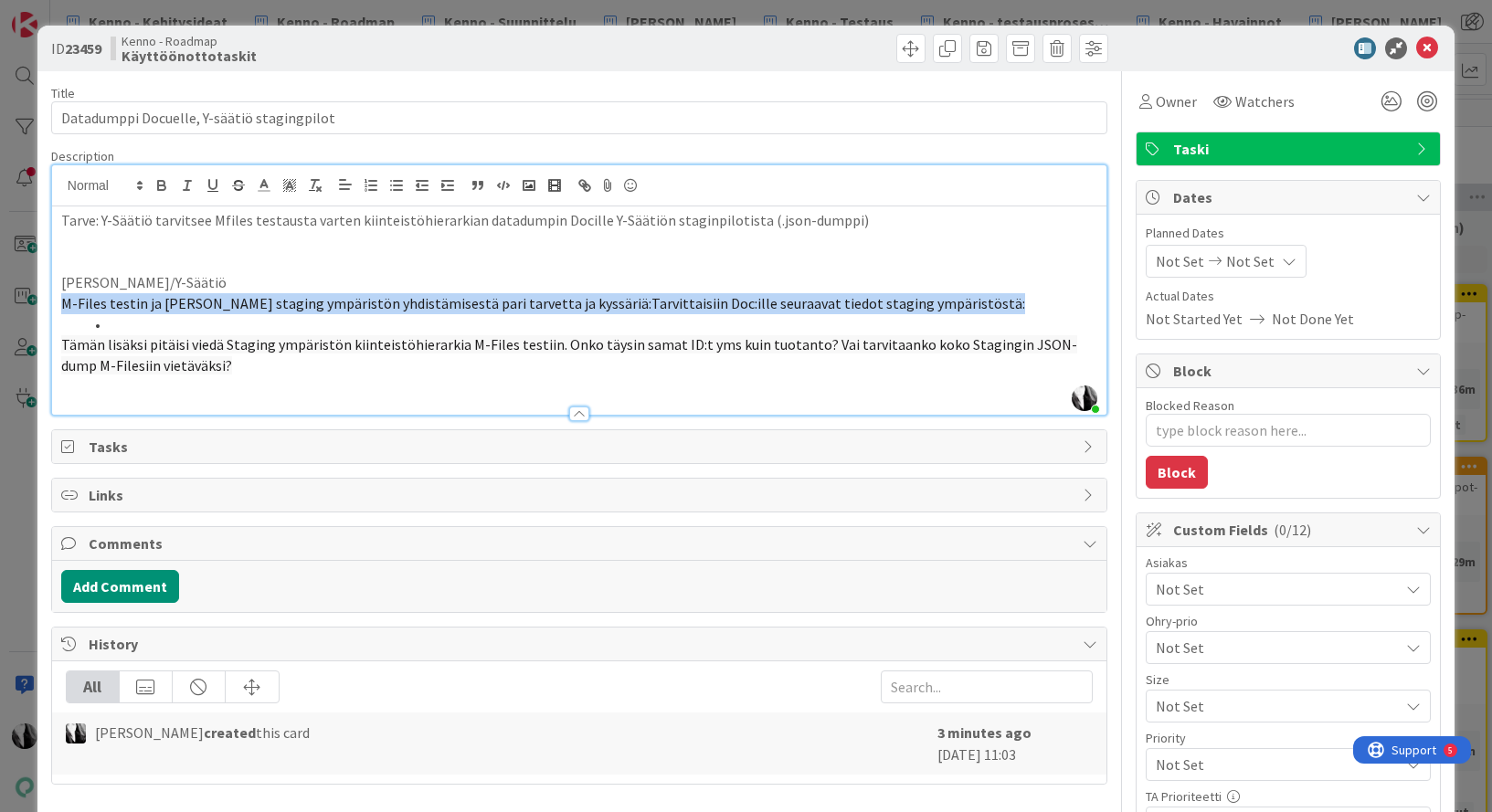
drag, startPoint x: 59, startPoint y: 305, endPoint x: 123, endPoint y: 330, distance: 68.7
click at [123, 330] on div "Tarve: Y-Säätiö tarvitsee Mfiles testausta varten kiinteistöhierarkian datadump…" at bounding box center [579, 310] width 1054 height 208
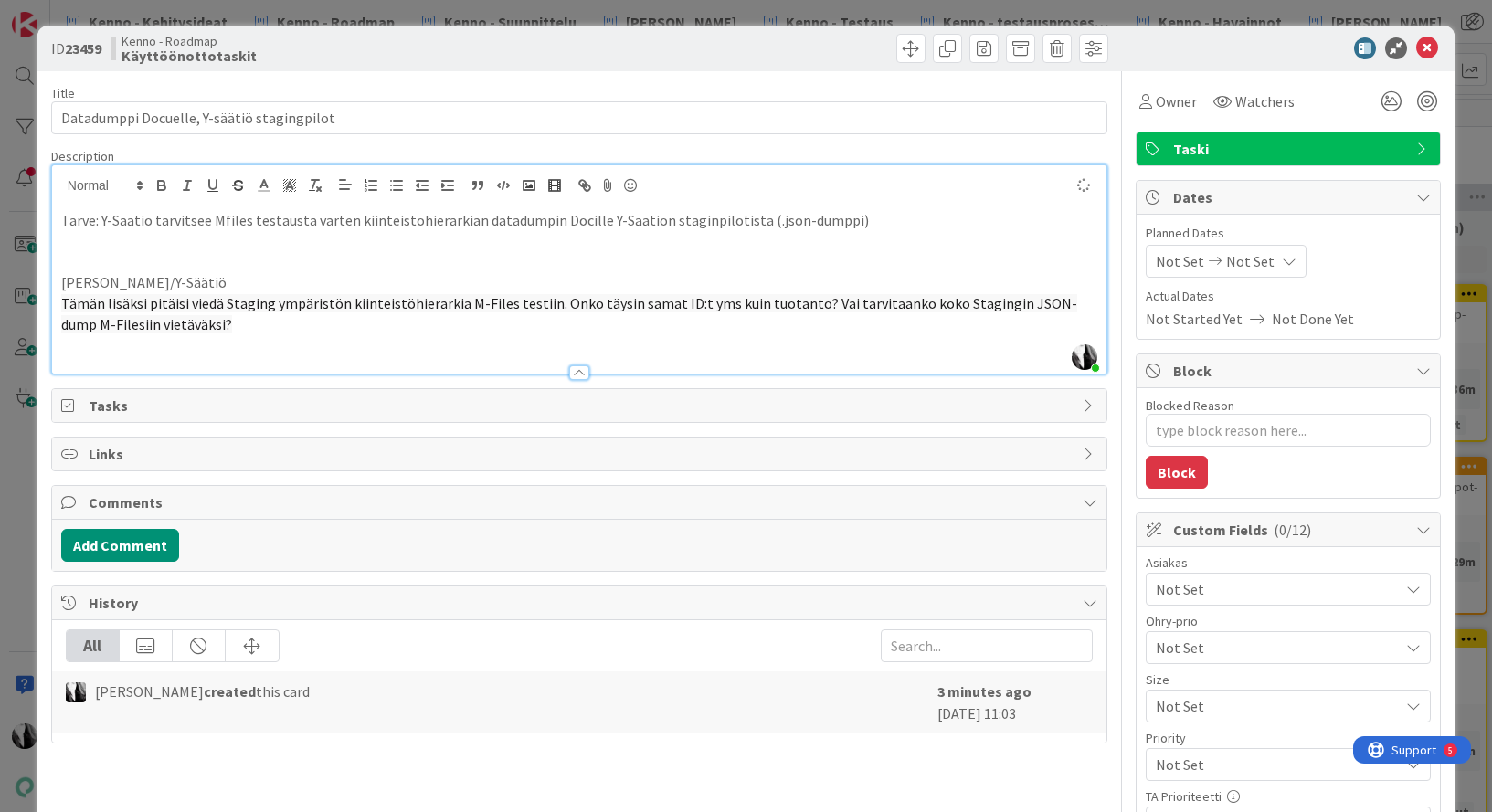
click at [56, 298] on div "Tarve: Y-Säätiö tarvitsee Mfiles testausta varten kiinteistöhierarkian datadump…" at bounding box center [579, 290] width 1054 height 168
click at [204, 318] on p ""Tämän lisäksi pitäisi viedä Staging ympäristön kiinteistöhierarkia M-Files tes…" at bounding box center [579, 313] width 1036 height 41
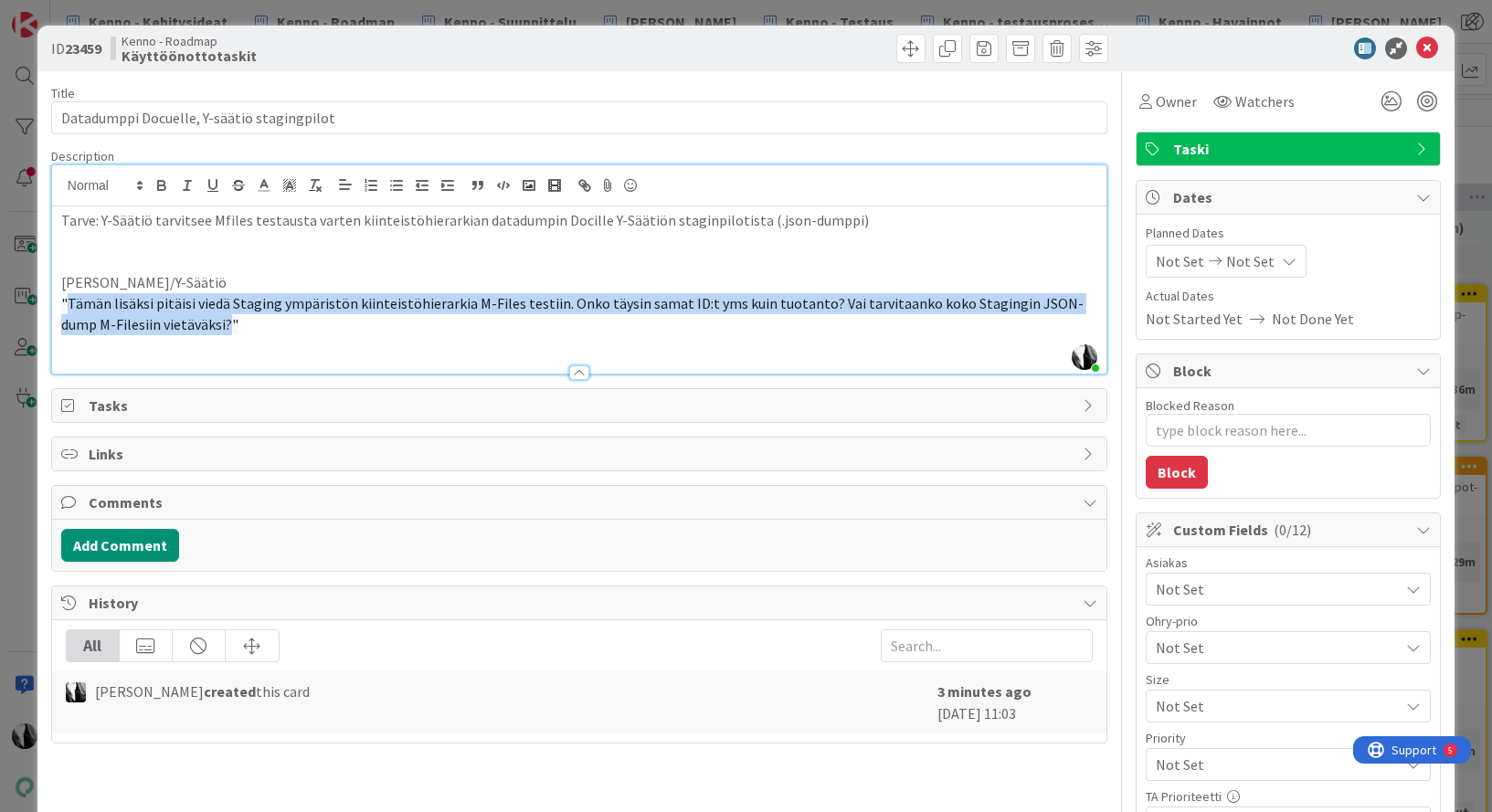
drag, startPoint x: 67, startPoint y: 298, endPoint x: 170, endPoint y: 315, distance: 104.4
click at [170, 315] on span ""Tämän lisäksi pitäisi viedä Staging ympäristön kiinteistöhierarkia M-Files tes…" at bounding box center [572, 313] width 1023 height 39
click at [311, 180] on line "button" at bounding box center [315, 180] width 8 height 0
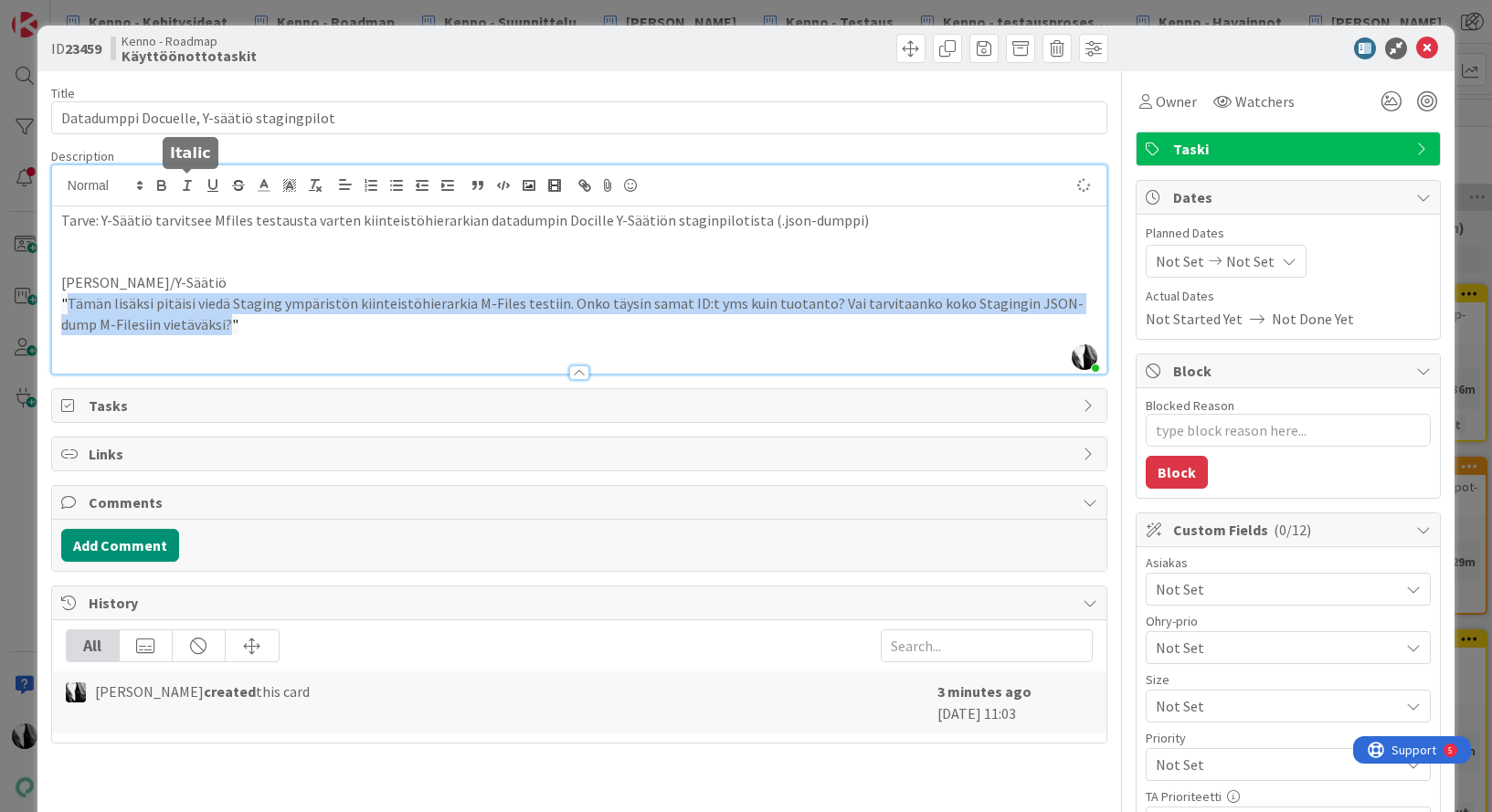
click at [189, 183] on icon "button" at bounding box center [187, 185] width 16 height 16
click at [552, 304] on em "Tämän lisäksi pitäisi viedä Staging ympäristön kiinteistöhierarkia M-Files test…" at bounding box center [569, 313] width 1018 height 39
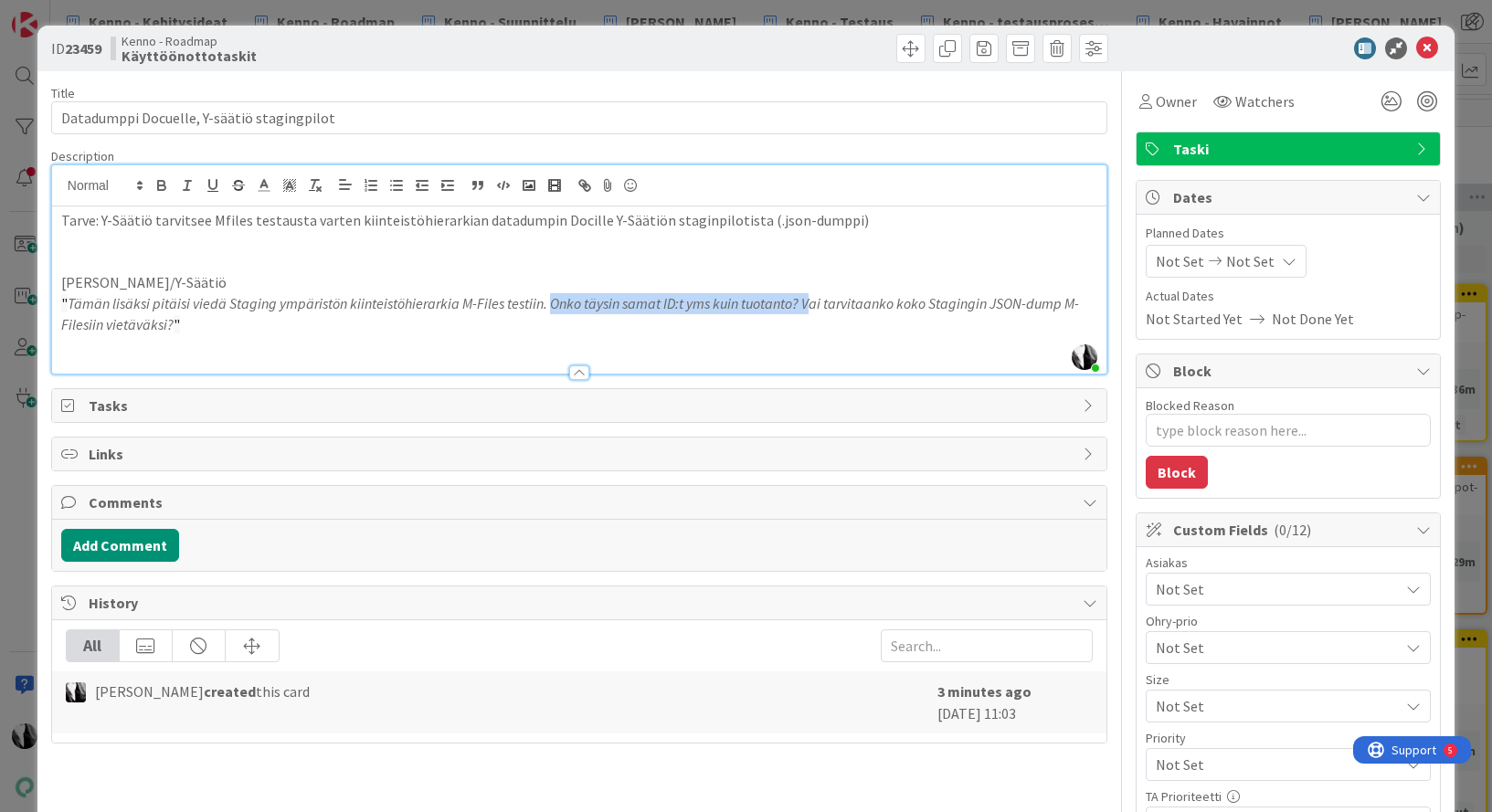
drag, startPoint x: 547, startPoint y: 303, endPoint x: 807, endPoint y: 299, distance: 260.0
click at [807, 299] on em "Tämän lisäksi pitäisi viedä Staging ympäristön kiinteistöhierarkia M-Files test…" at bounding box center [569, 313] width 1018 height 39
click at [754, 333] on p "" Tämän lisäksi pitäisi viedä Staging ympäristön kiinteistöhierarkia M-Files te…" at bounding box center [579, 313] width 1036 height 41
click at [855, 220] on p "Tarve: Y-Säätiö tarvitsee Mfiles testausta varten kiinteistöhierarkian datadump…" at bounding box center [579, 221] width 1036 height 21
click at [593, 333] on p "" Tämän lisäksi pitäisi viedä Staging ympäristön kiinteistöhierarkia M-Files te…" at bounding box center [579, 313] width 1036 height 41
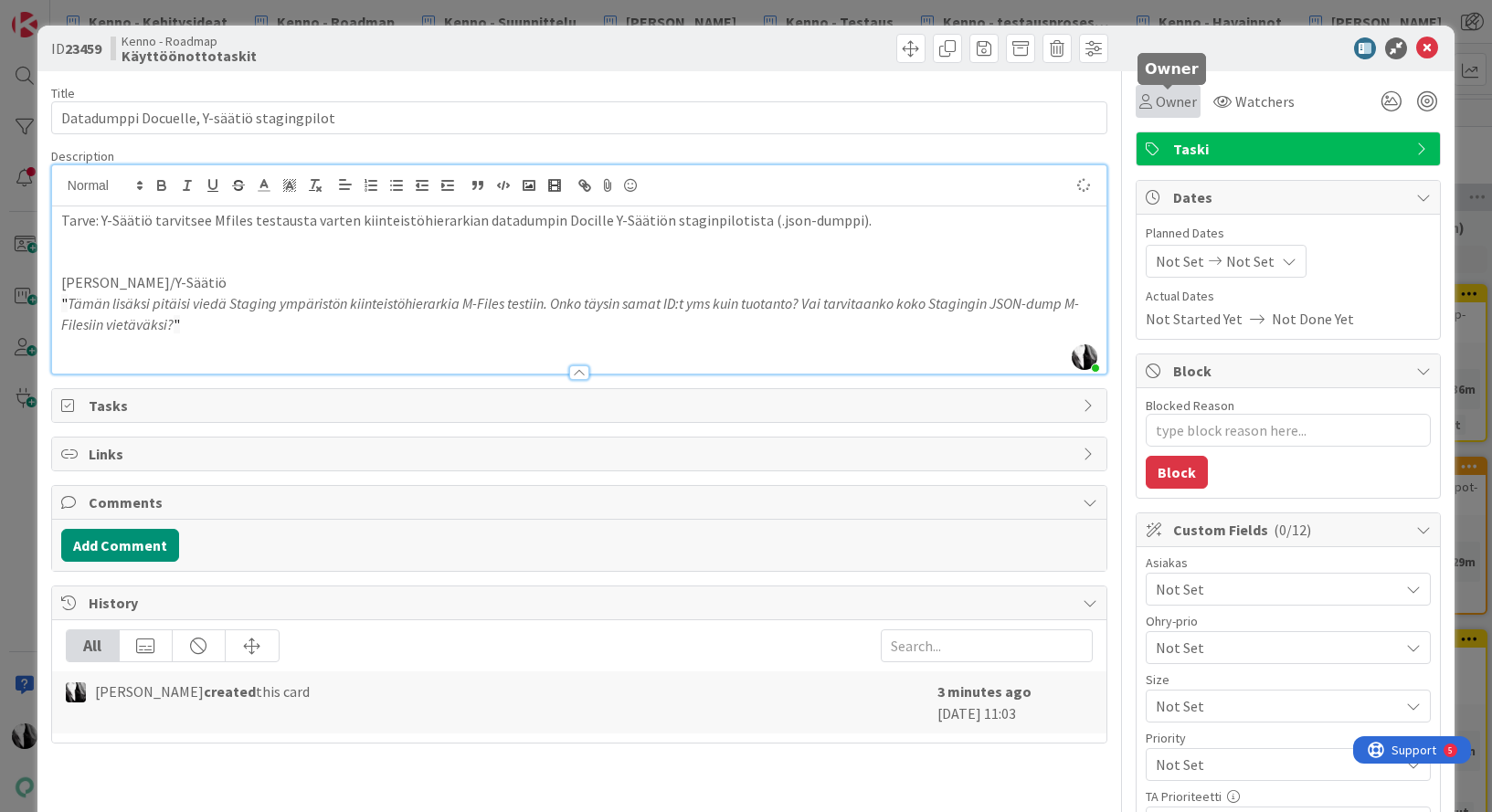
click at [1183, 101] on span "Owner" at bounding box center [1176, 101] width 41 height 22
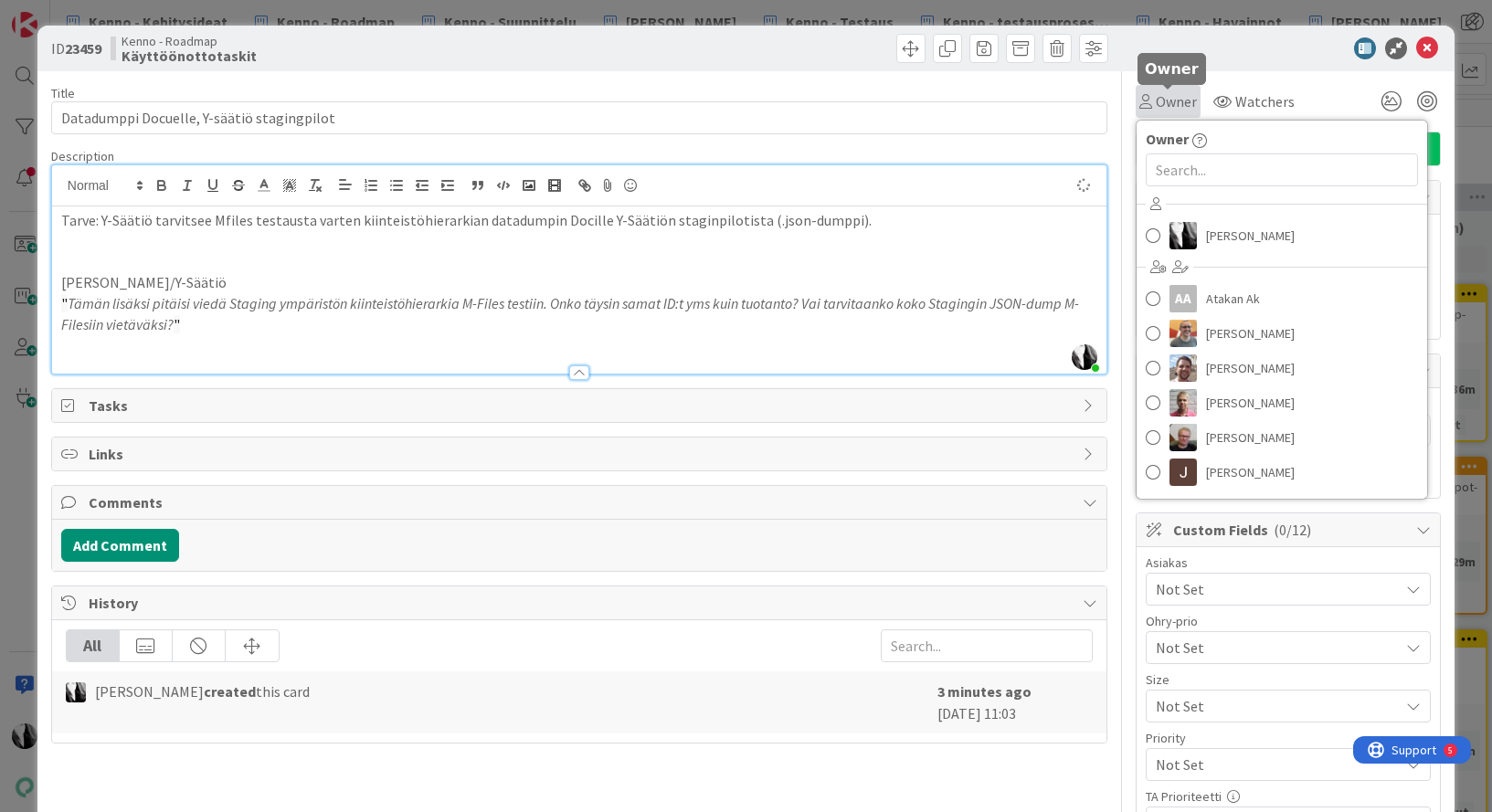
type textarea "x"
click at [1185, 168] on input "text" at bounding box center [1282, 169] width 272 height 33
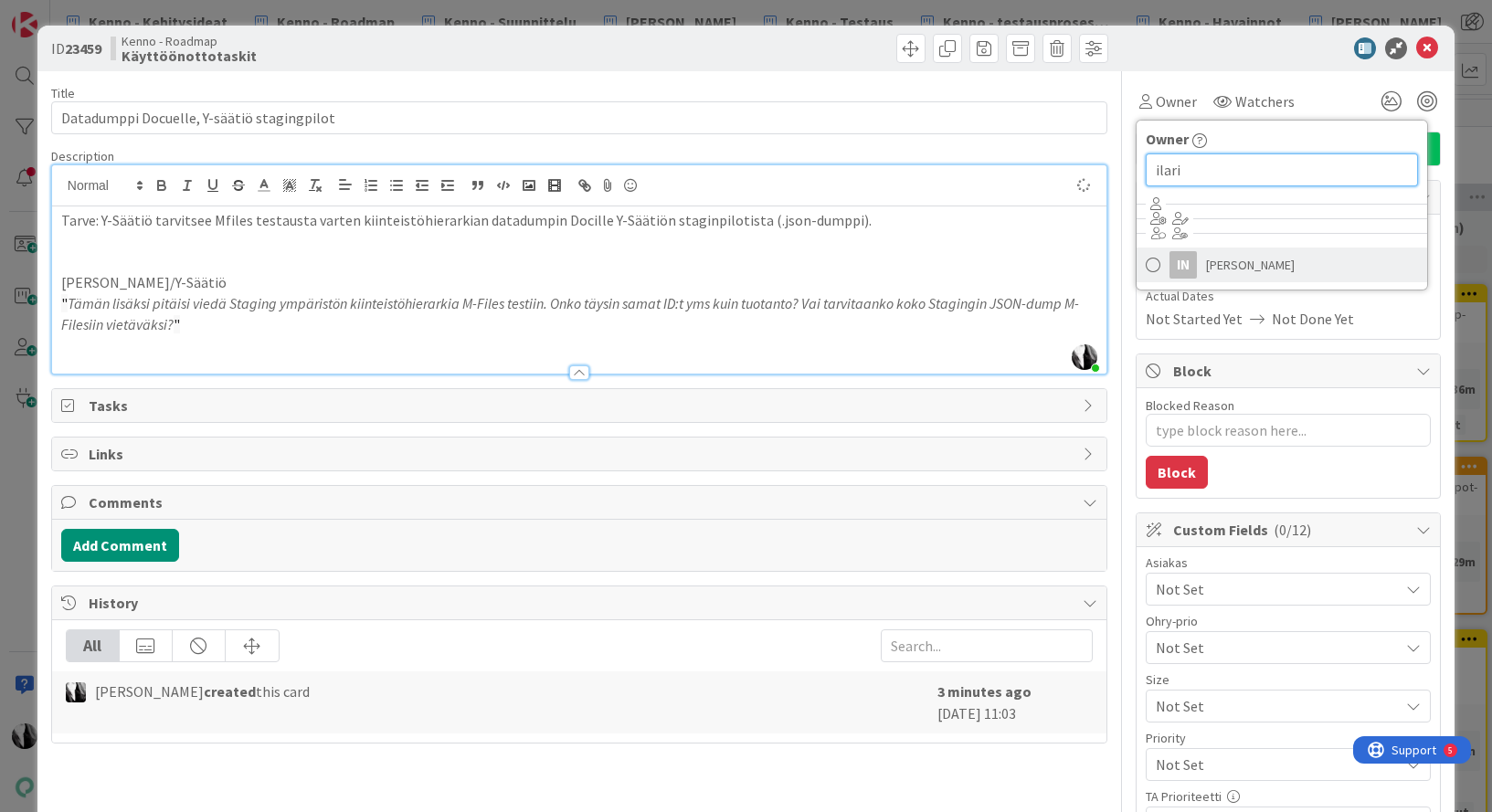
type input "ilari"
click at [1225, 266] on span "[PERSON_NAME]" at bounding box center [1249, 265] width 89 height 28
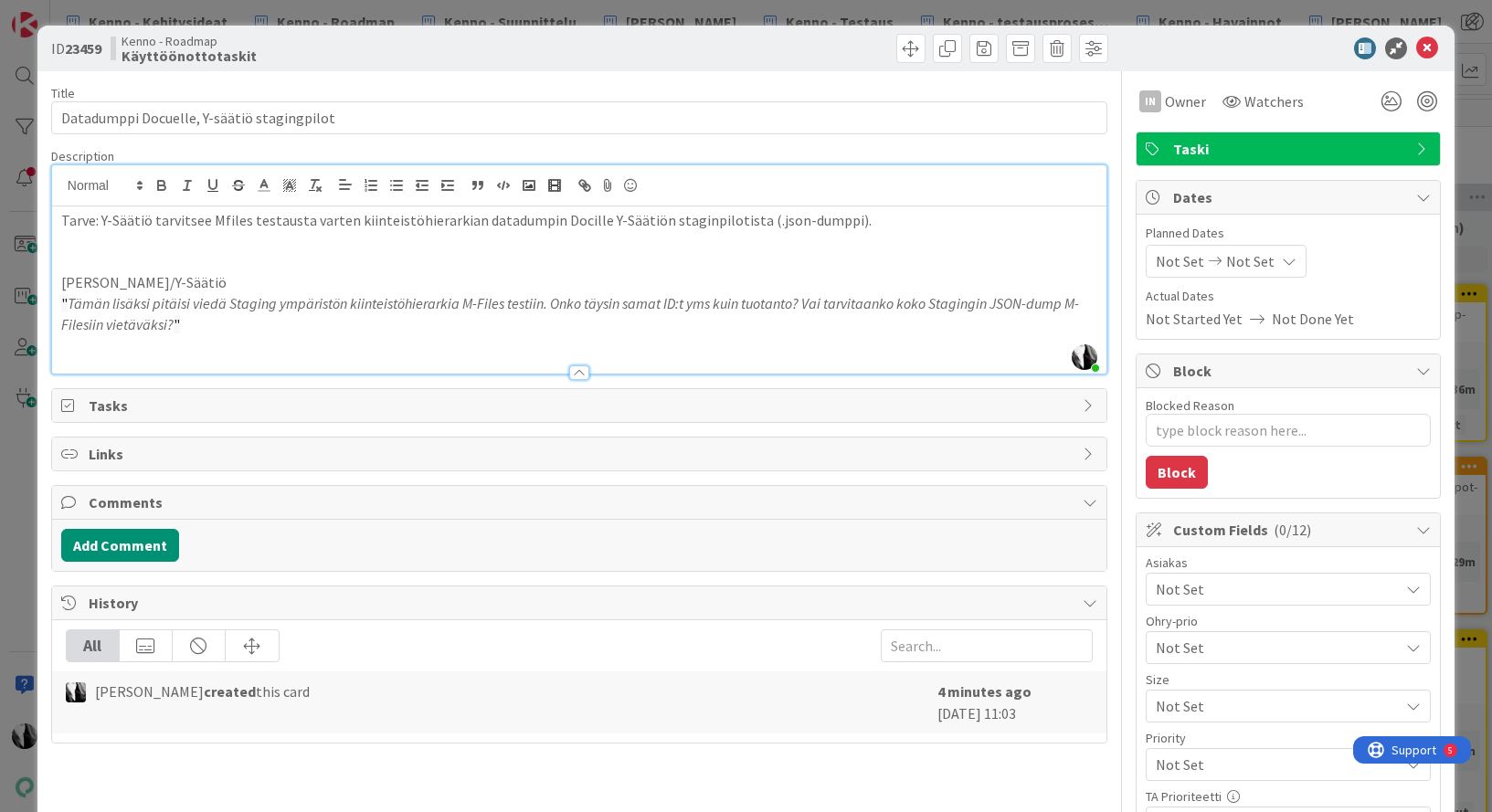
type textarea "x"
click at [1292, 52] on div at bounding box center [1279, 48] width 324 height 22
click at [1428, 44] on icon at bounding box center [1426, 48] width 22 height 22
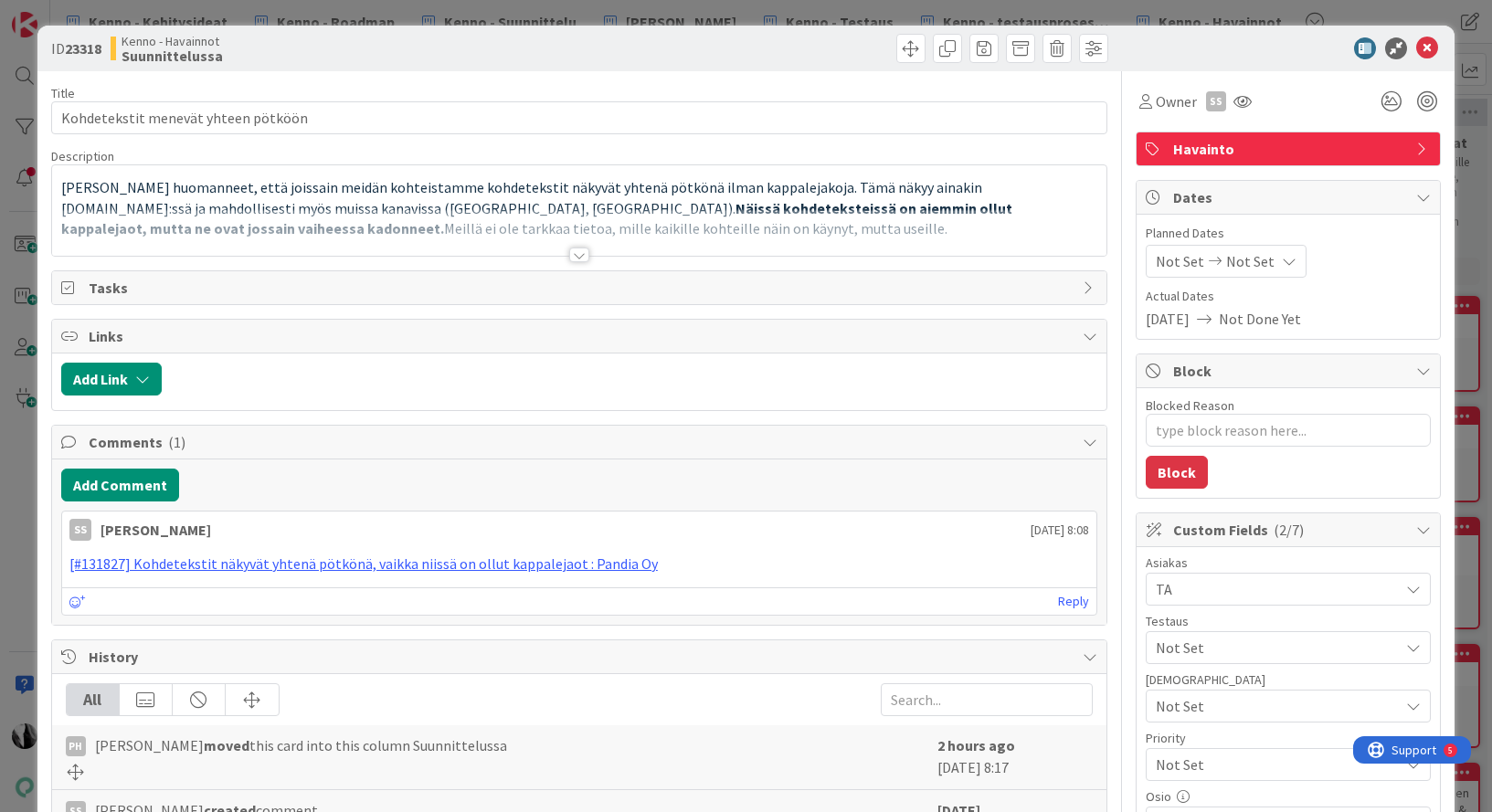
type textarea "x"
click at [577, 250] on div at bounding box center [579, 254] width 20 height 14
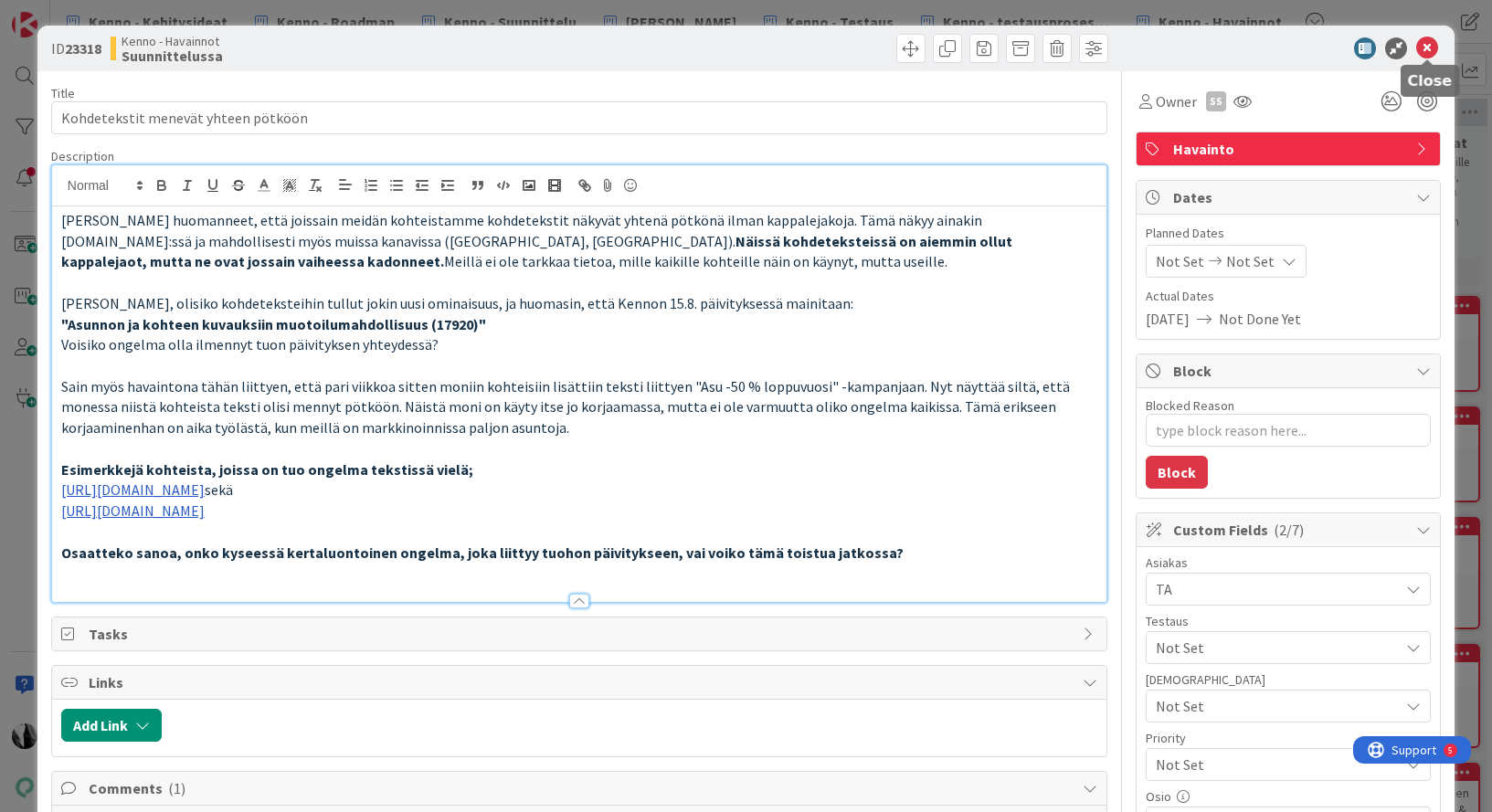
click at [1426, 47] on icon at bounding box center [1426, 48] width 22 height 22
